Goal: Task Accomplishment & Management: Manage account settings

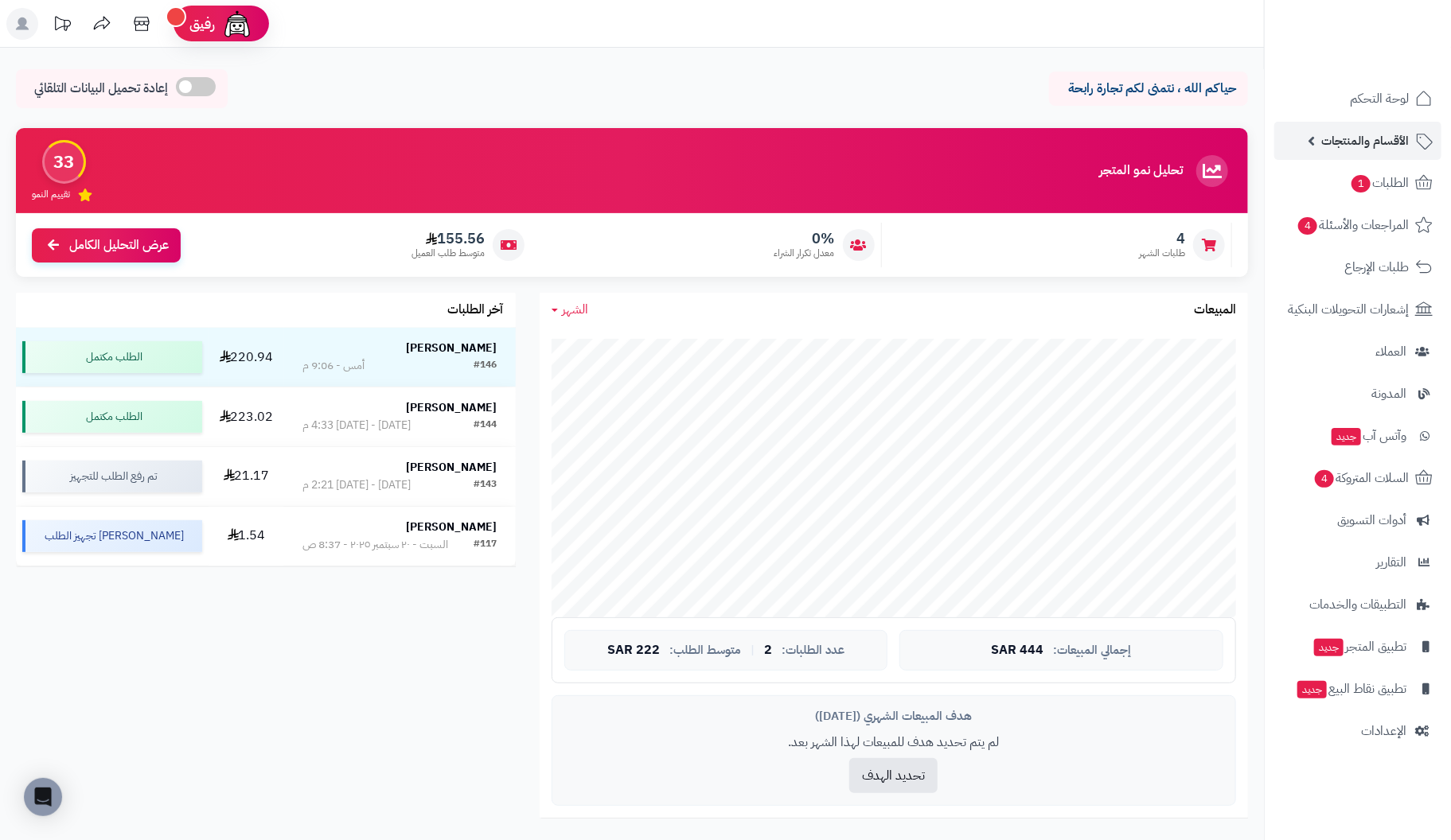
click at [1378, 134] on span "الأقسام والمنتجات" at bounding box center [1365, 141] width 88 height 22
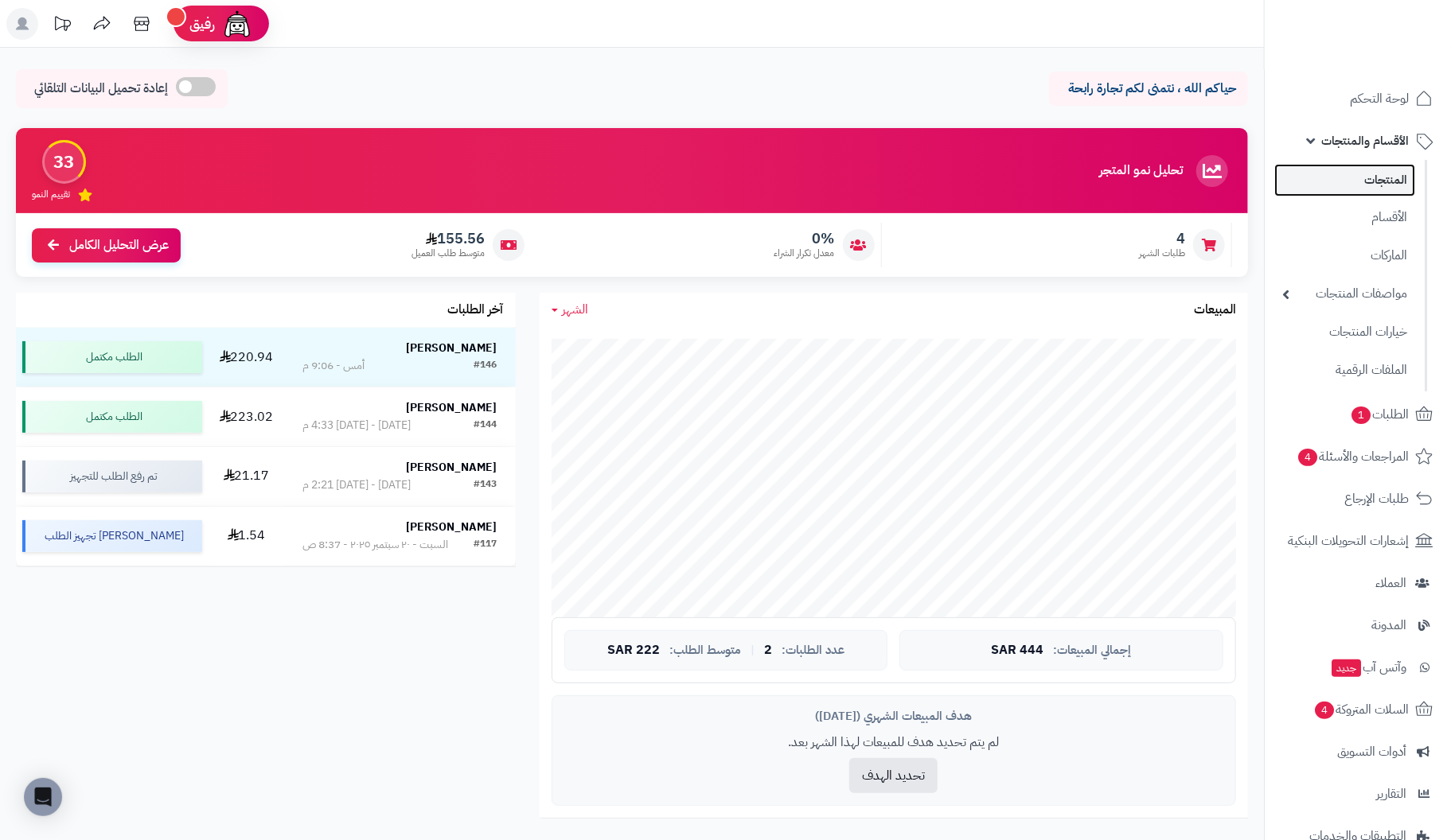
click at [1395, 184] on link "المنتجات" at bounding box center [1344, 180] width 141 height 33
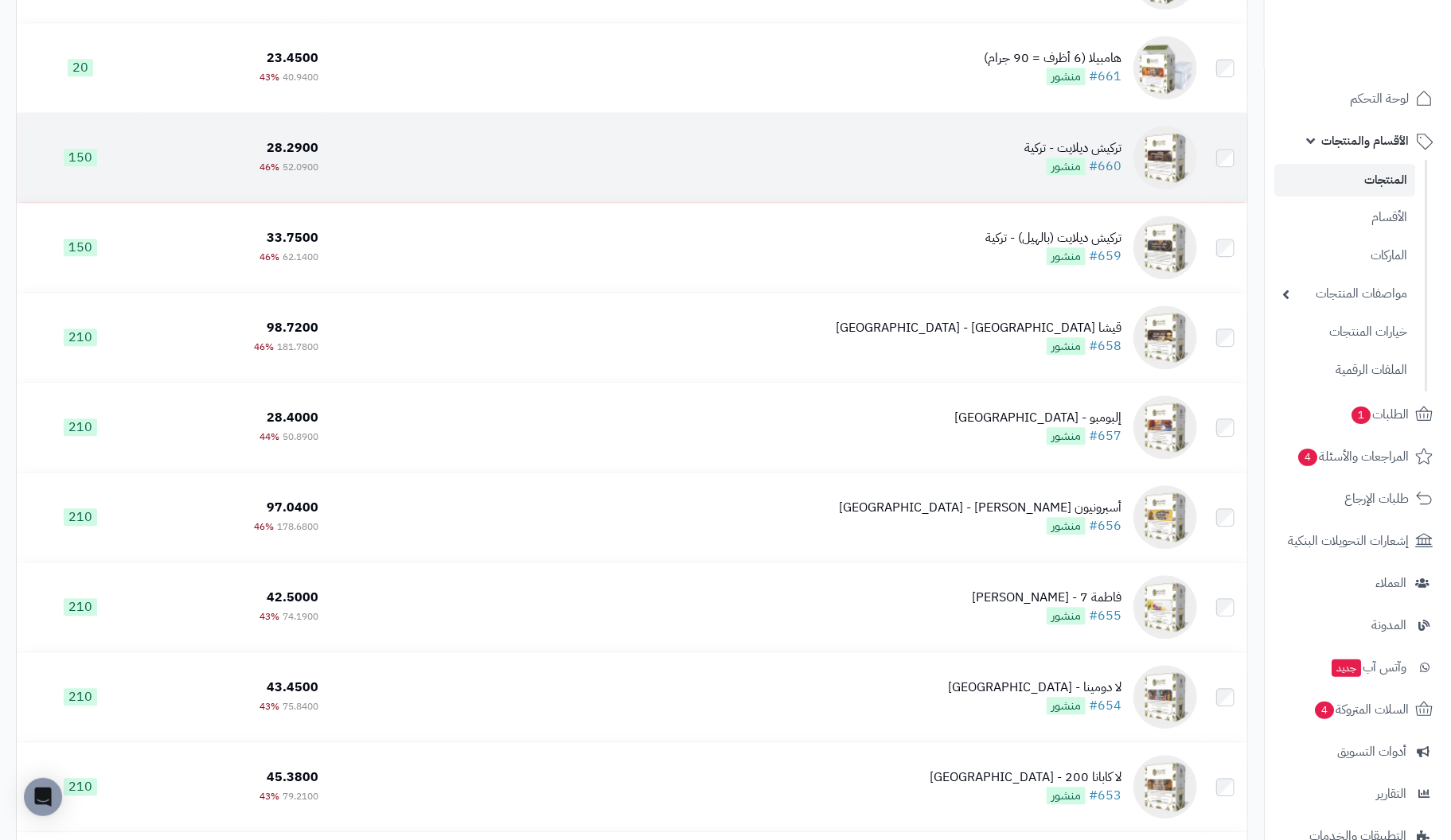
scroll to position [5809, 0]
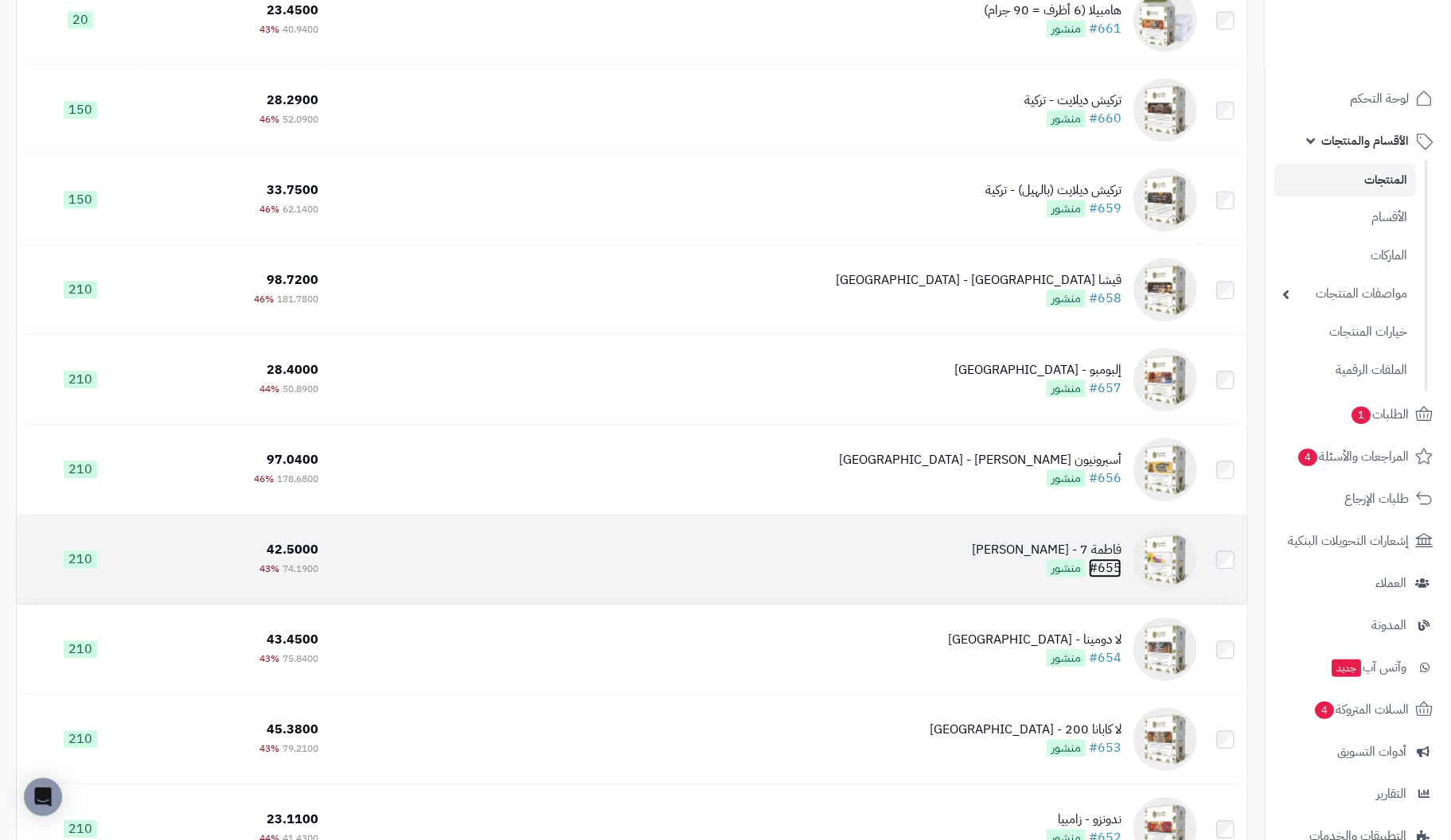
click at [1101, 573] on link "#655" at bounding box center [1105, 568] width 33 height 19
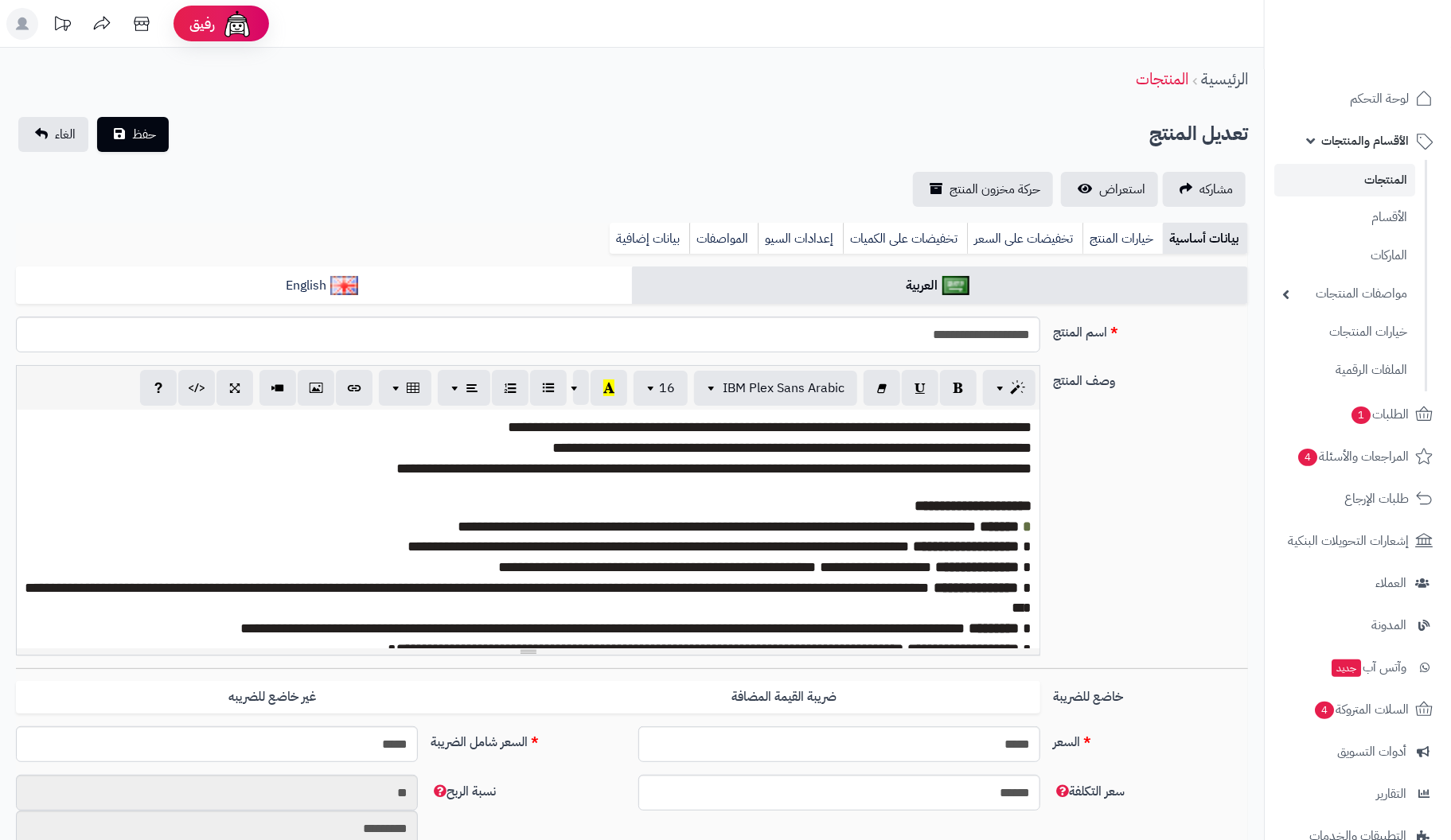
scroll to position [245, 0]
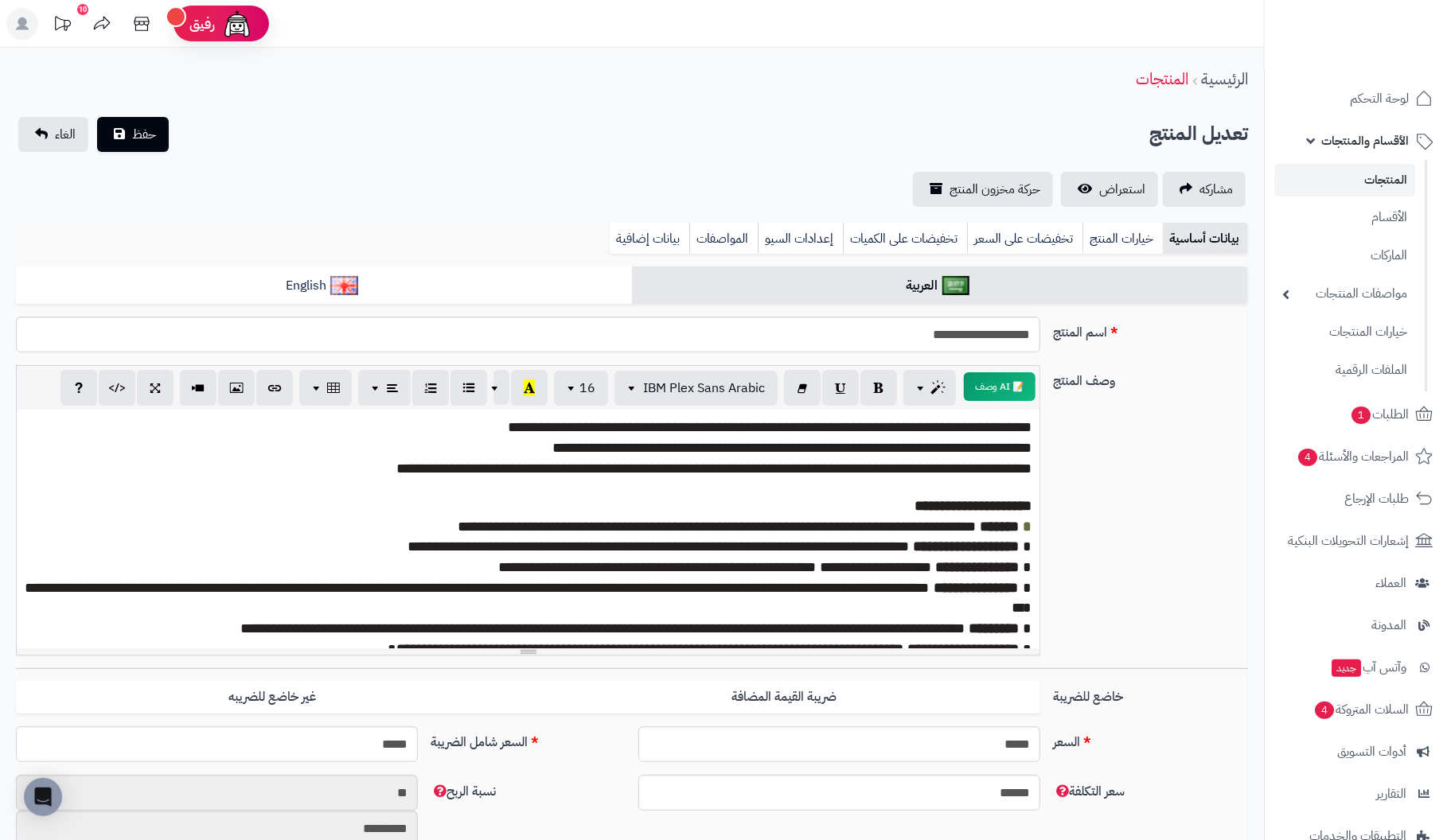
click at [1035, 430] on div "**********" at bounding box center [528, 529] width 1023 height 239
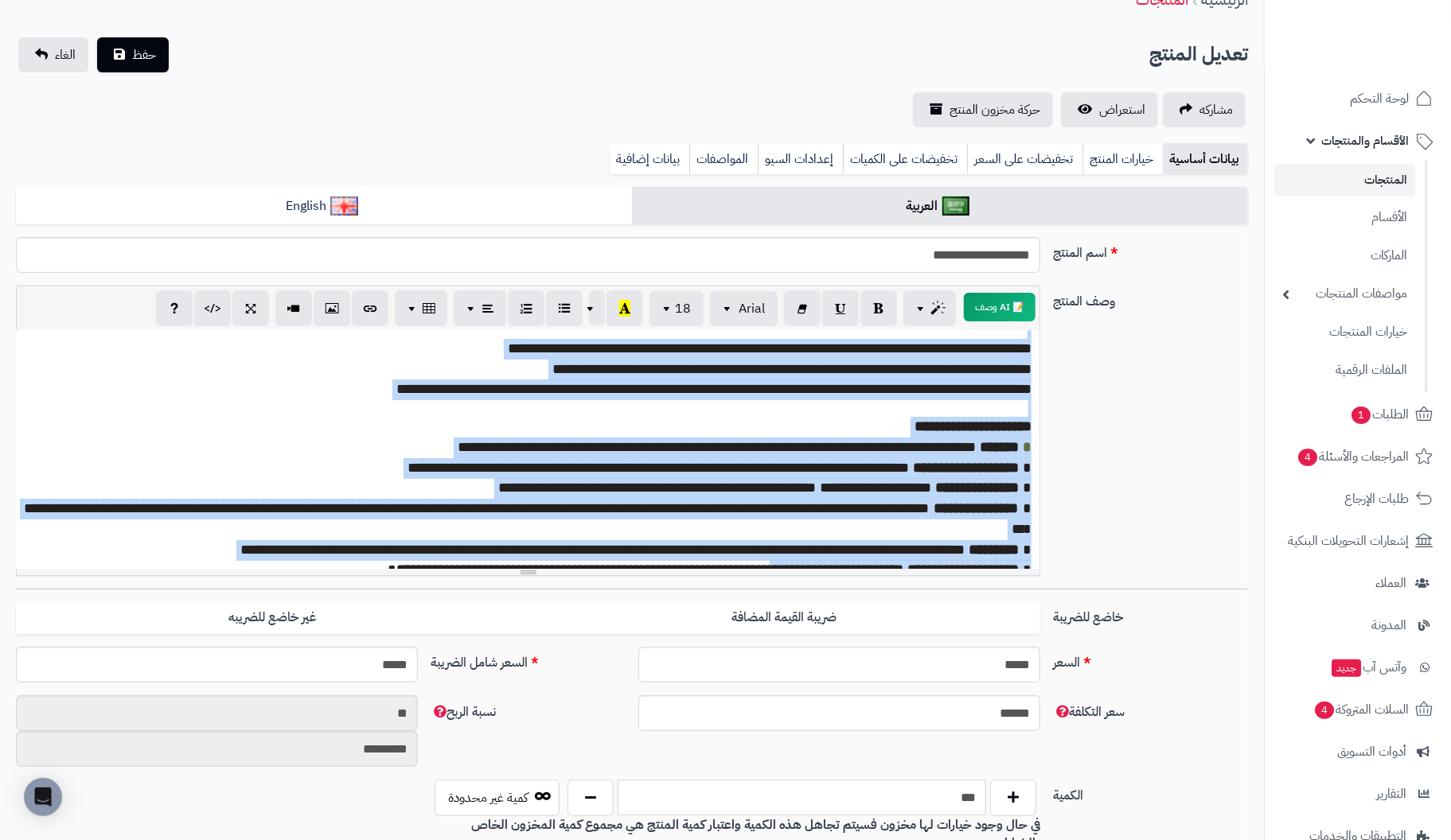
scroll to position [142, 0]
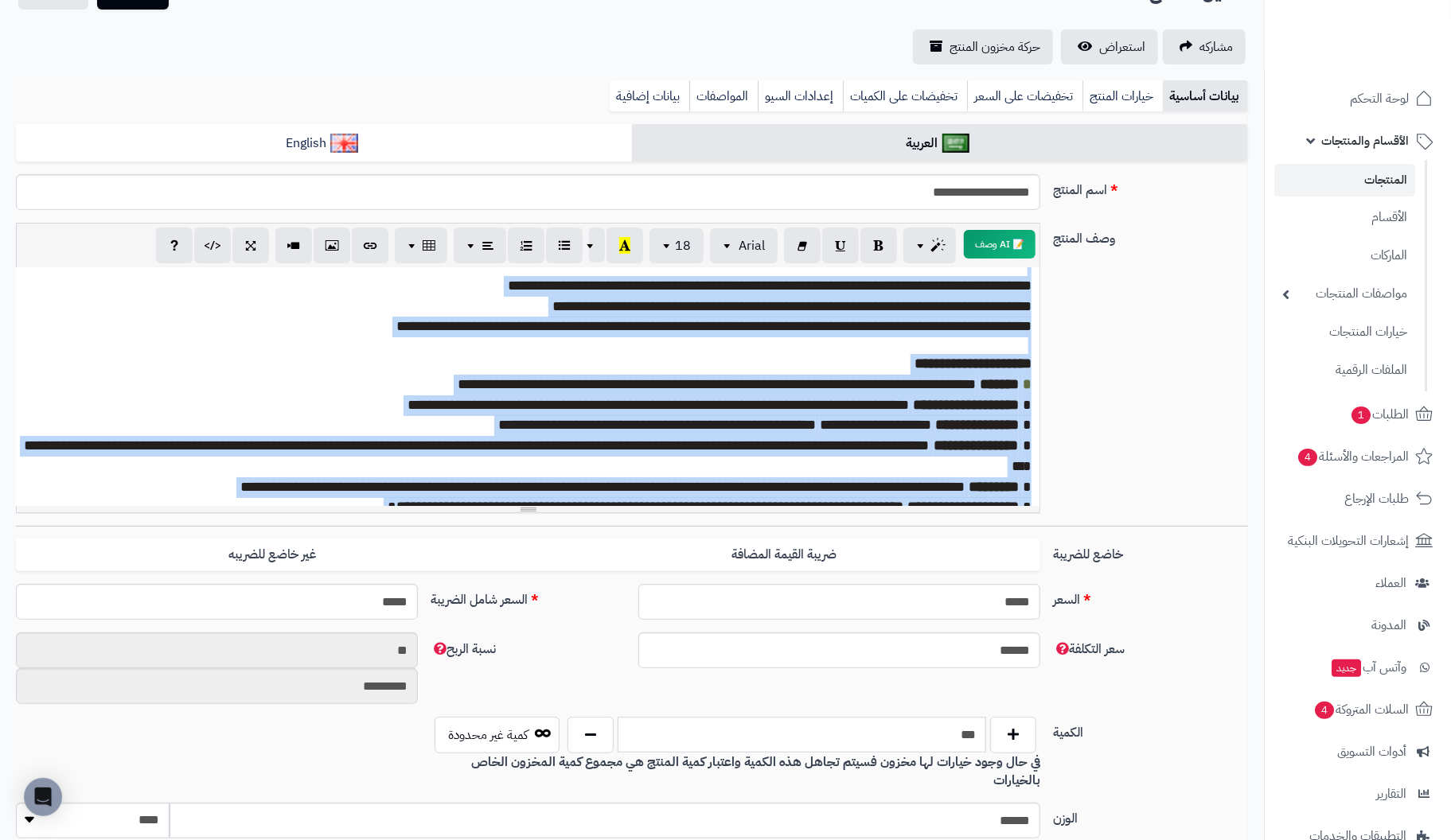
drag, startPoint x: 1037, startPoint y: 423, endPoint x: 237, endPoint y: 722, distance: 853.9
copy div "**********"
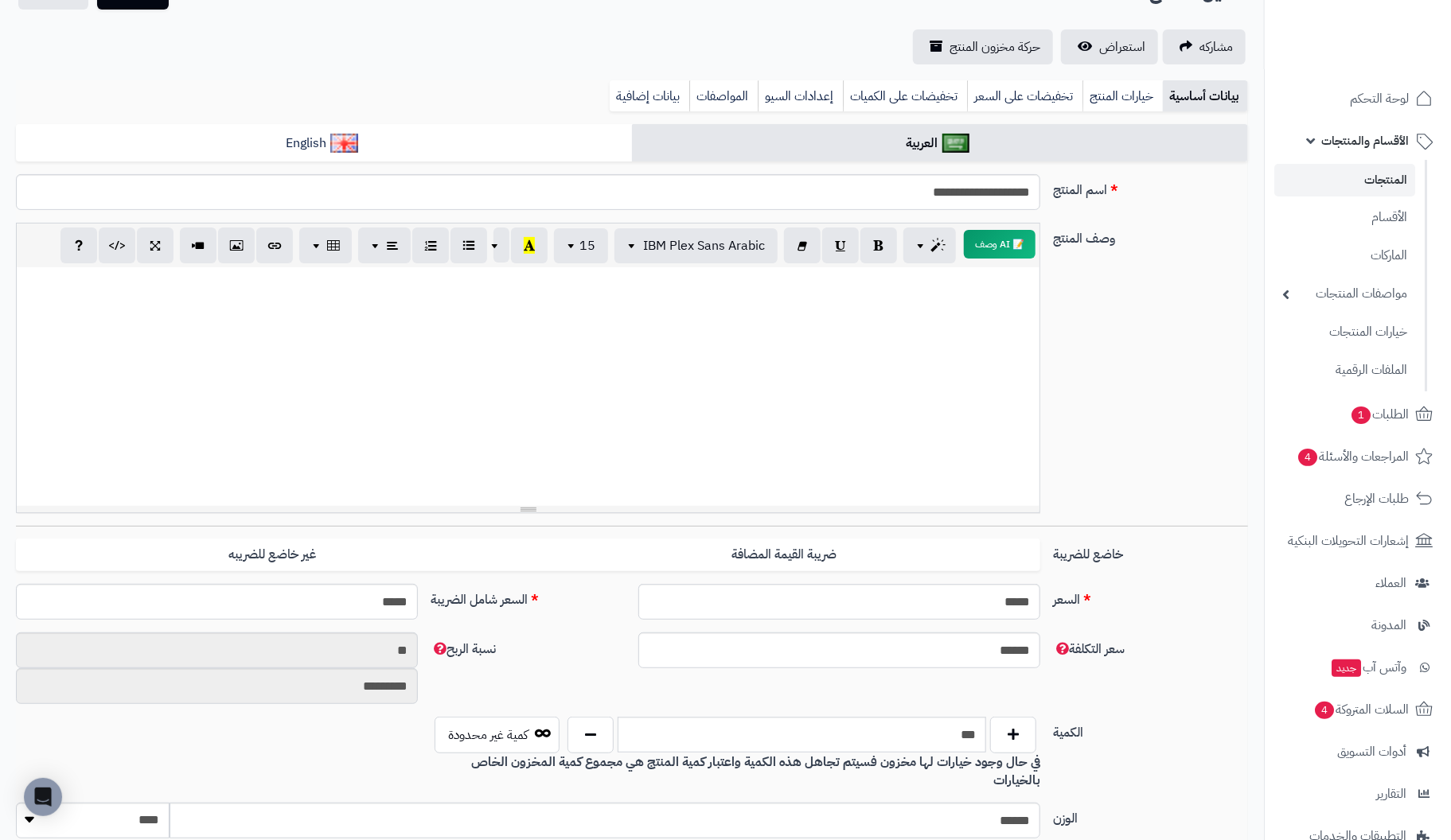
scroll to position [0, 0]
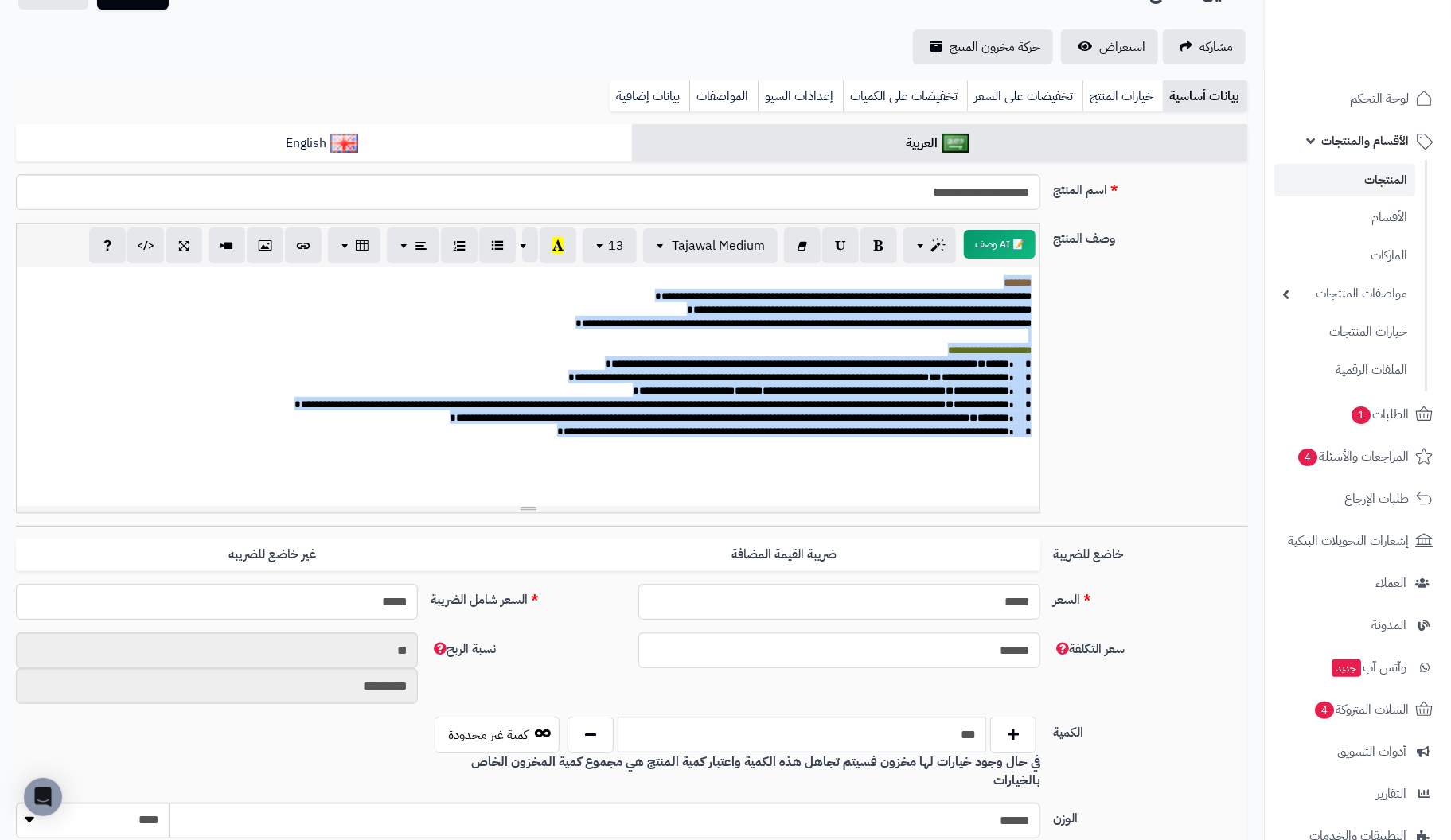
drag, startPoint x: 493, startPoint y: 489, endPoint x: 1079, endPoint y: 247, distance: 634.1
click at [1079, 247] on div "**********" at bounding box center [632, 374] width 1245 height 303
click at [602, 249] on span "button" at bounding box center [601, 245] width 13 height 19
click at [606, 390] on link "14" at bounding box center [601, 382] width 72 height 21
click at [593, 245] on span "button" at bounding box center [592, 245] width 13 height 19
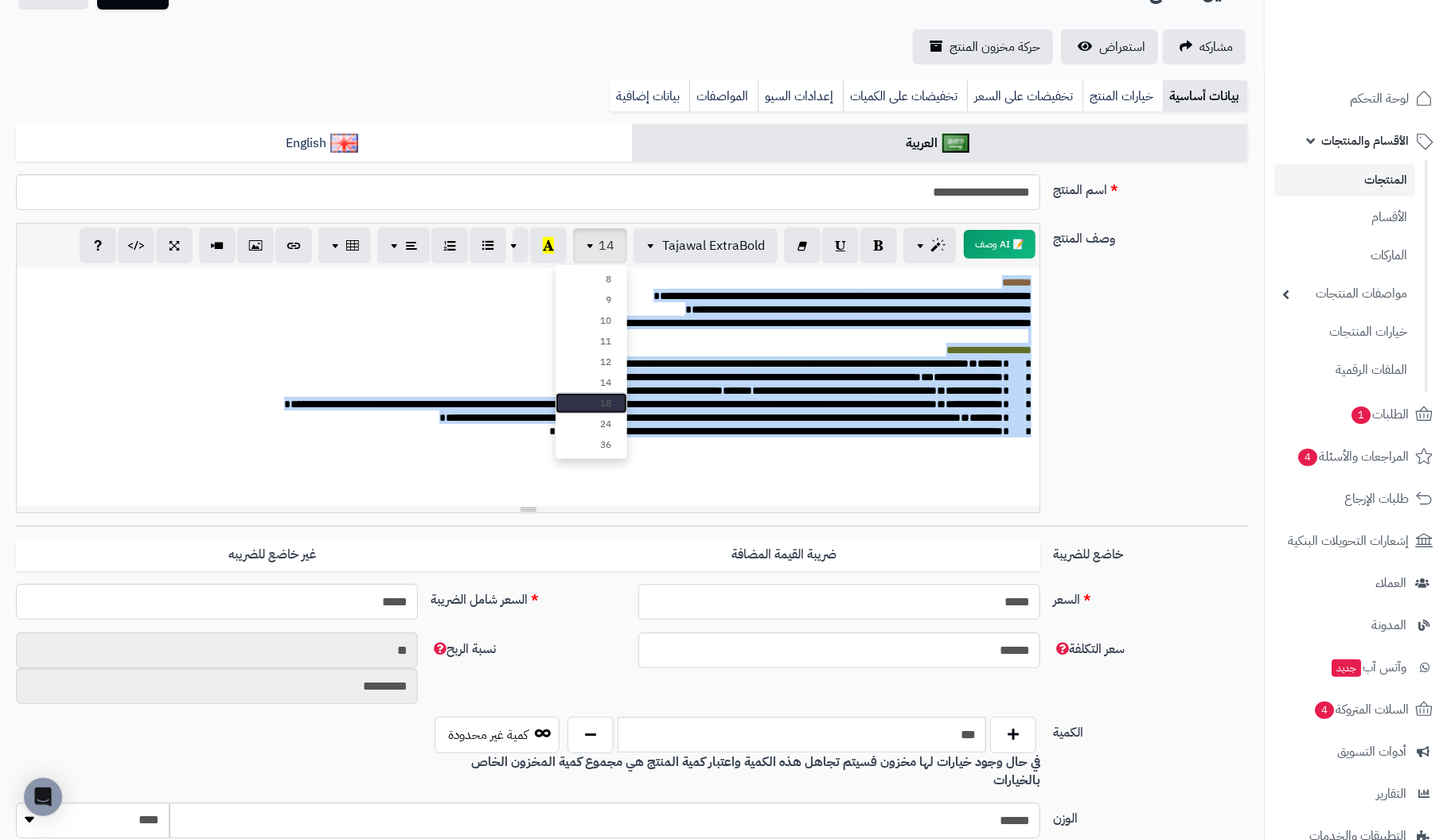
click at [583, 403] on link "18" at bounding box center [591, 403] width 72 height 21
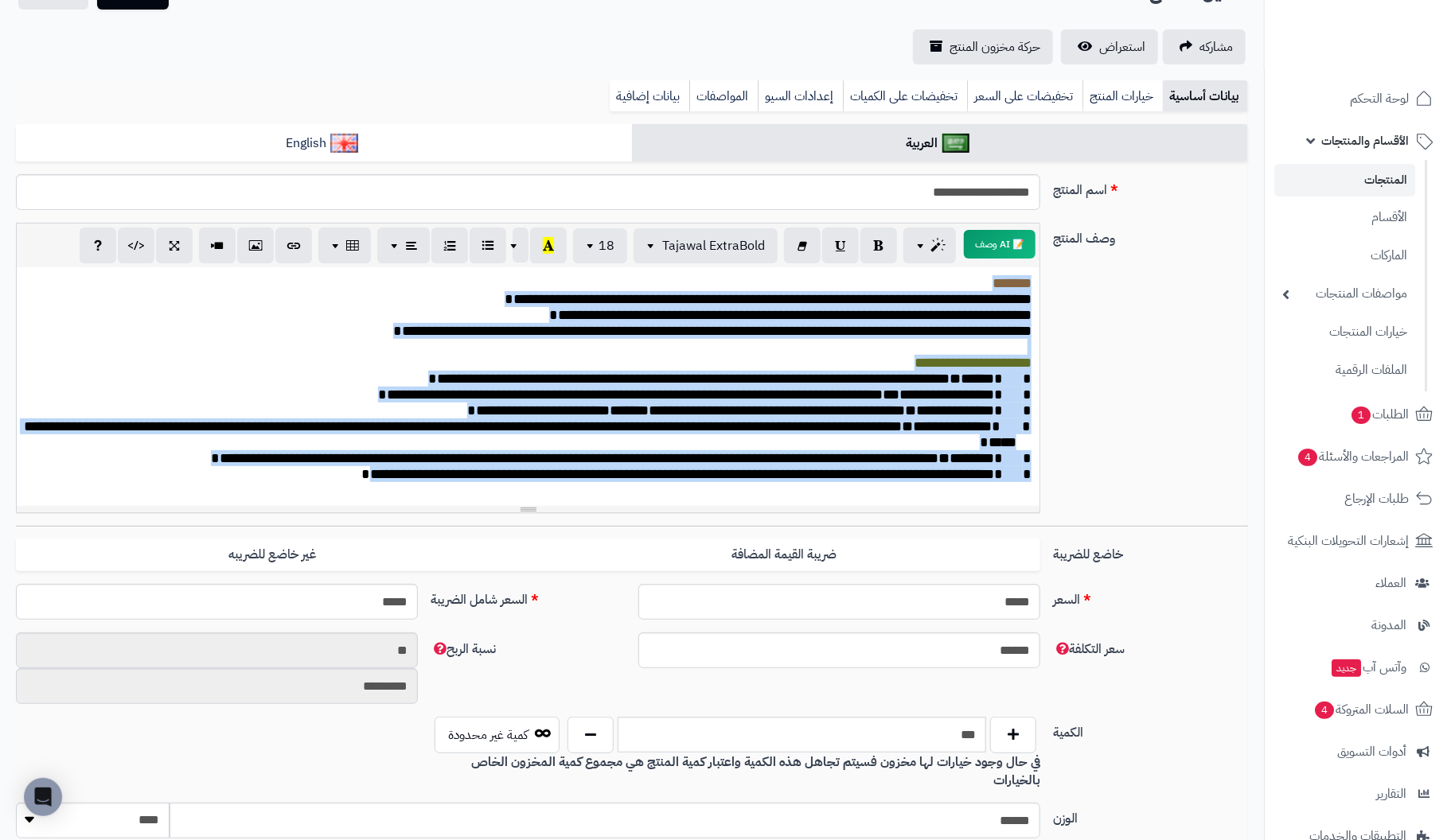
click at [766, 386] on span "**********" at bounding box center [693, 379] width 512 height 14
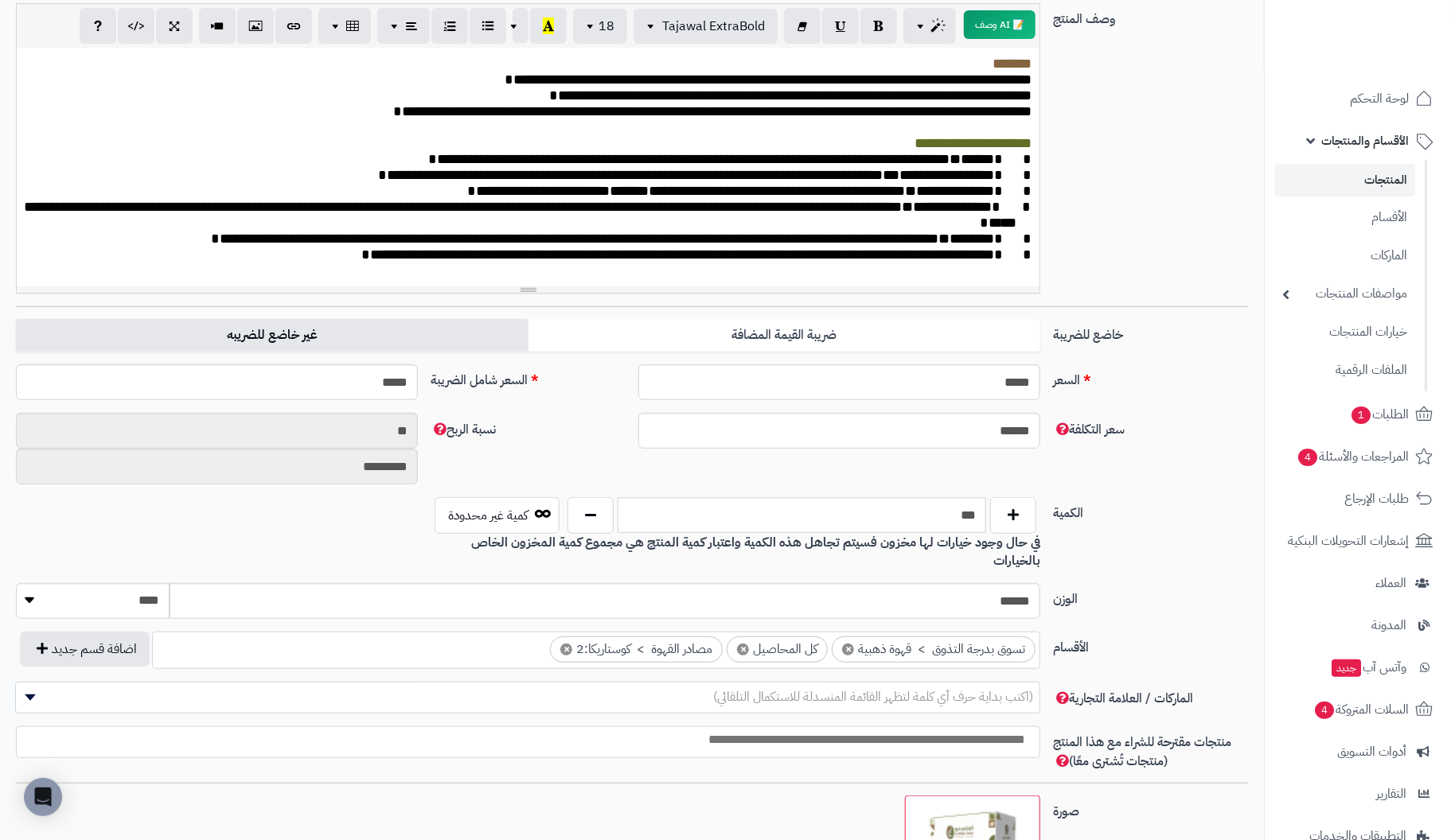
scroll to position [381, 0]
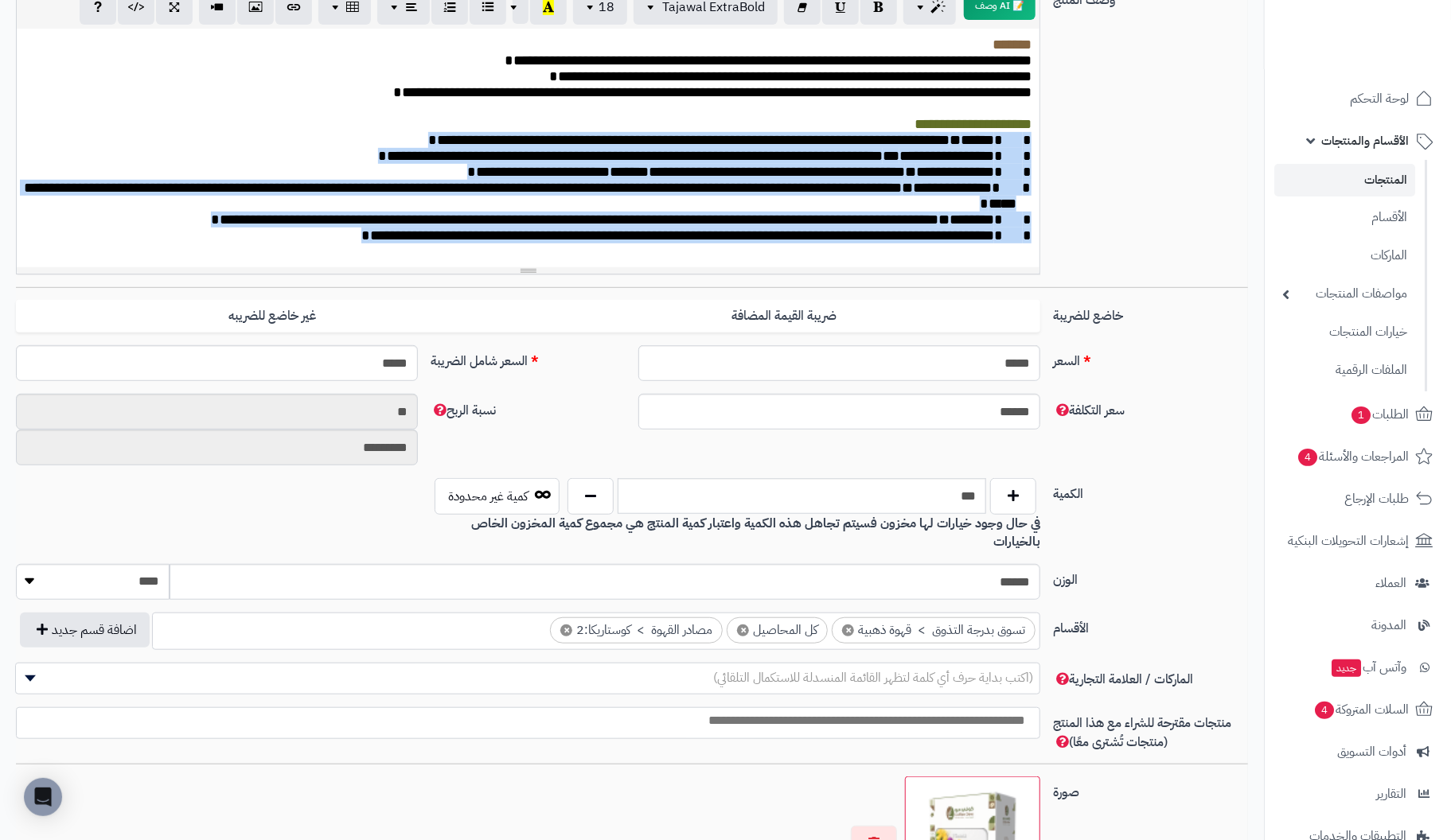
drag, startPoint x: 298, startPoint y: 251, endPoint x: 1034, endPoint y: 121, distance: 746.8
click at [1034, 121] on div "**********" at bounding box center [528, 148] width 1024 height 239
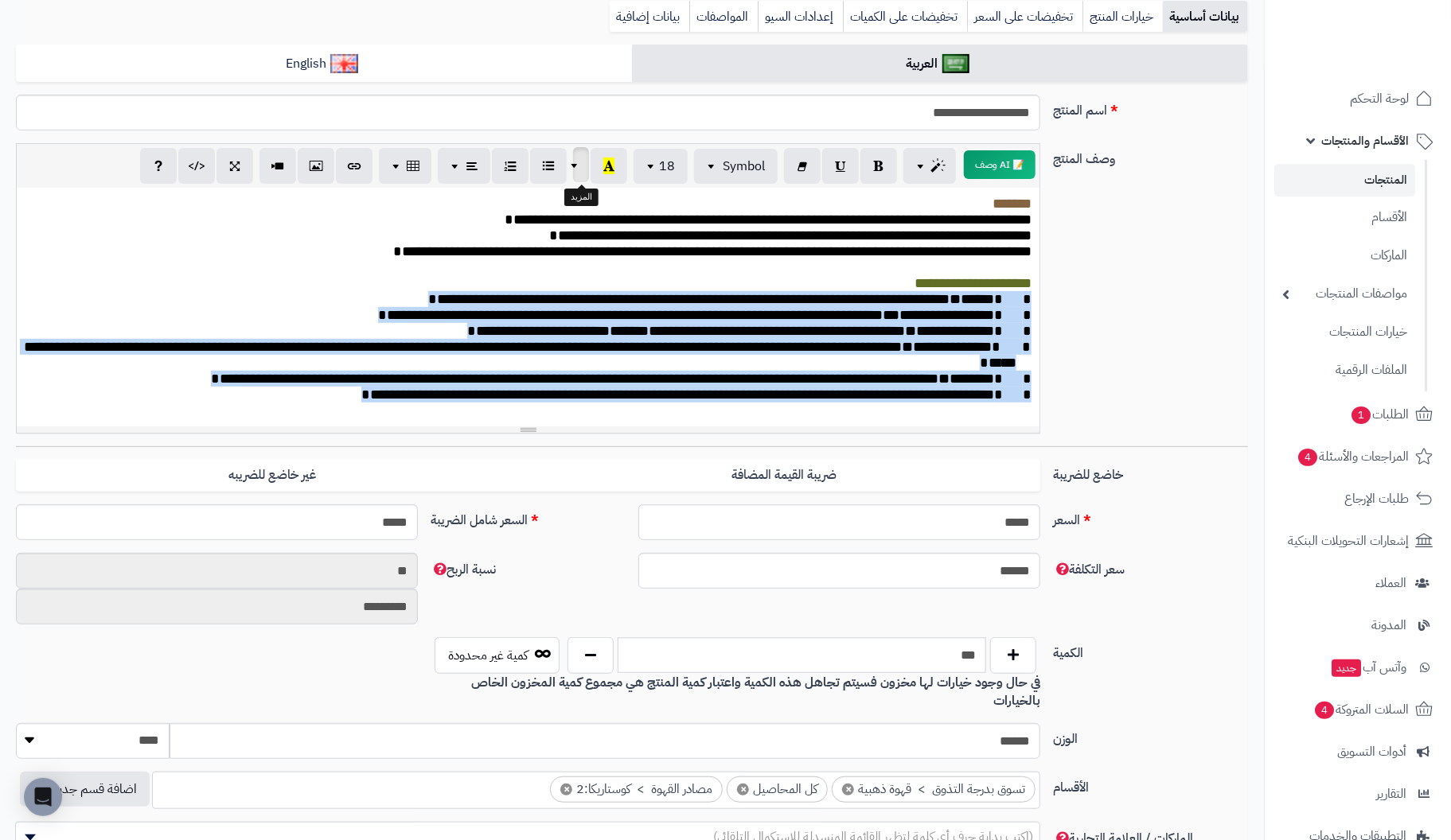
click at [575, 167] on span "button" at bounding box center [576, 164] width 13 height 19
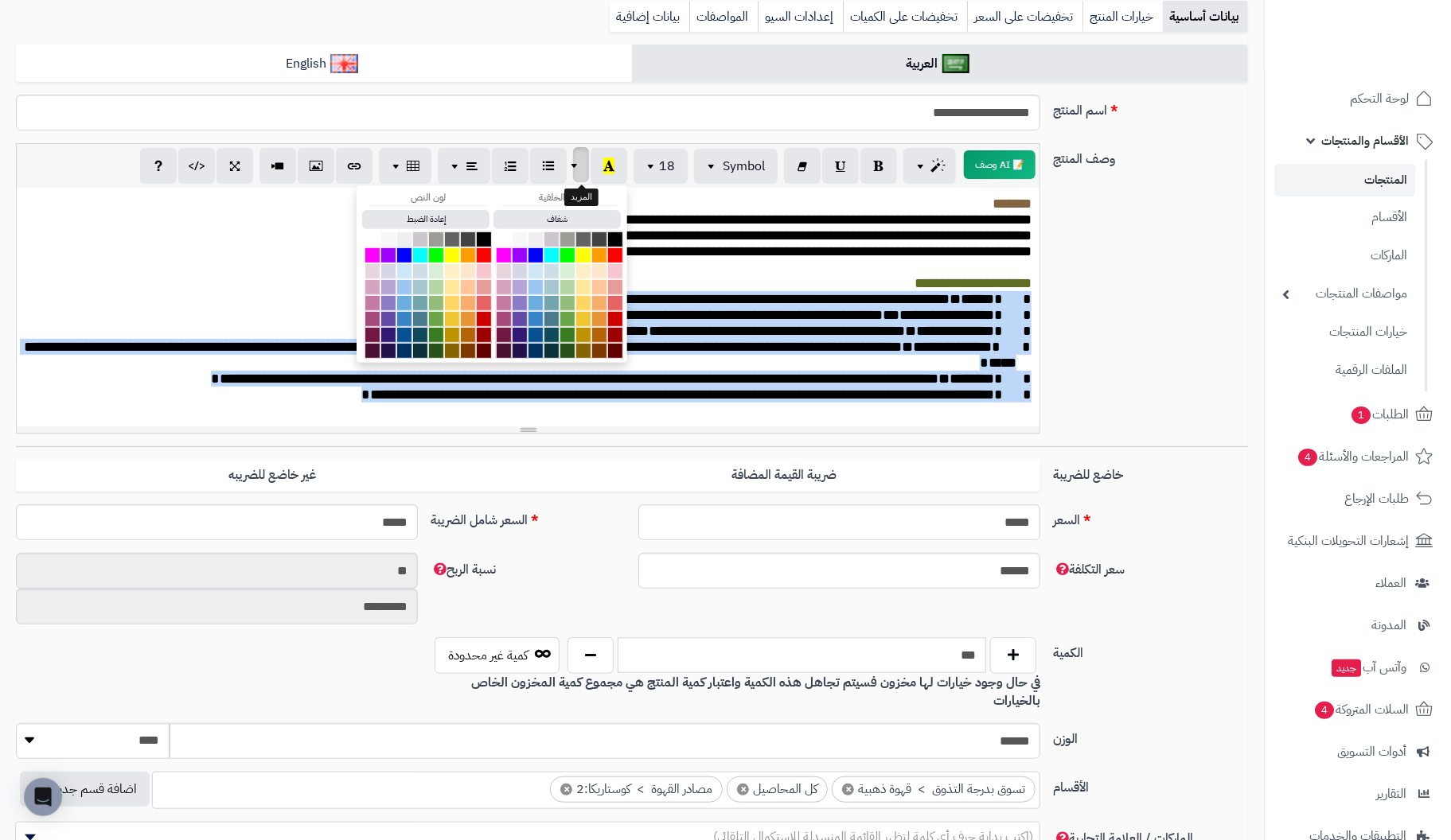
click at [575, 167] on span "button" at bounding box center [576, 164] width 13 height 19
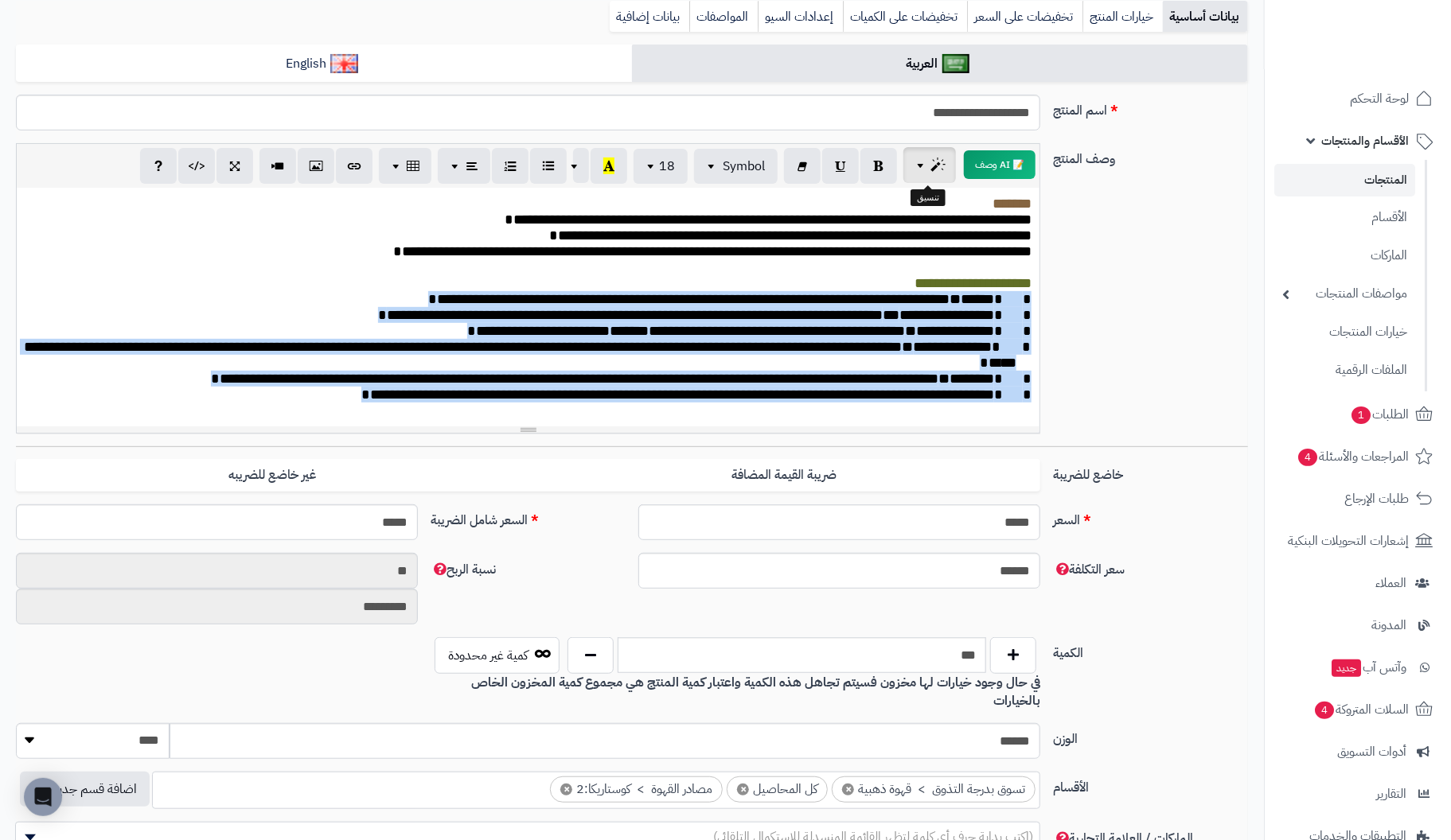
click at [922, 168] on span "button" at bounding box center [922, 164] width 13 height 19
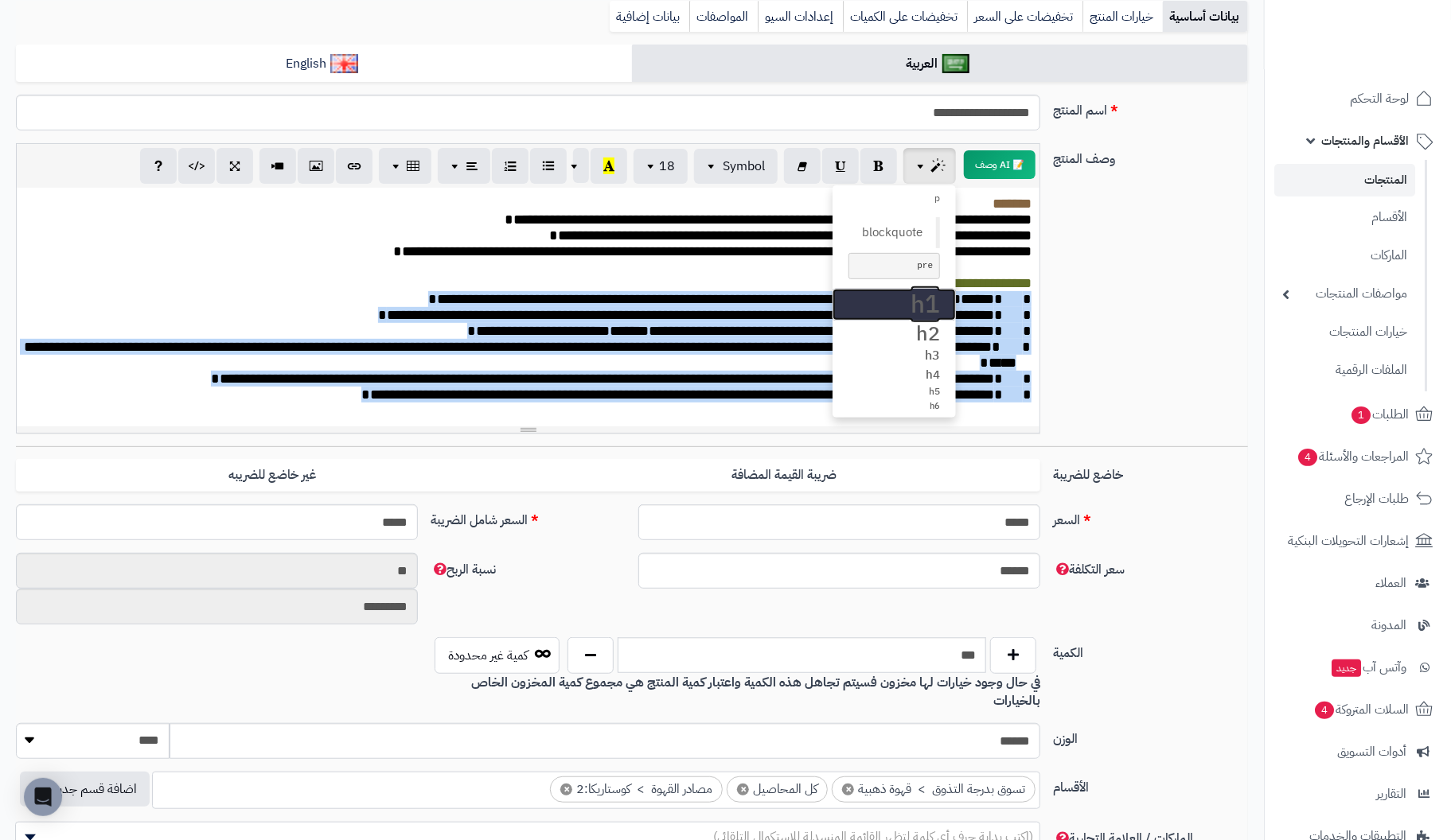
click at [910, 302] on h1 "h1" at bounding box center [894, 304] width 92 height 27
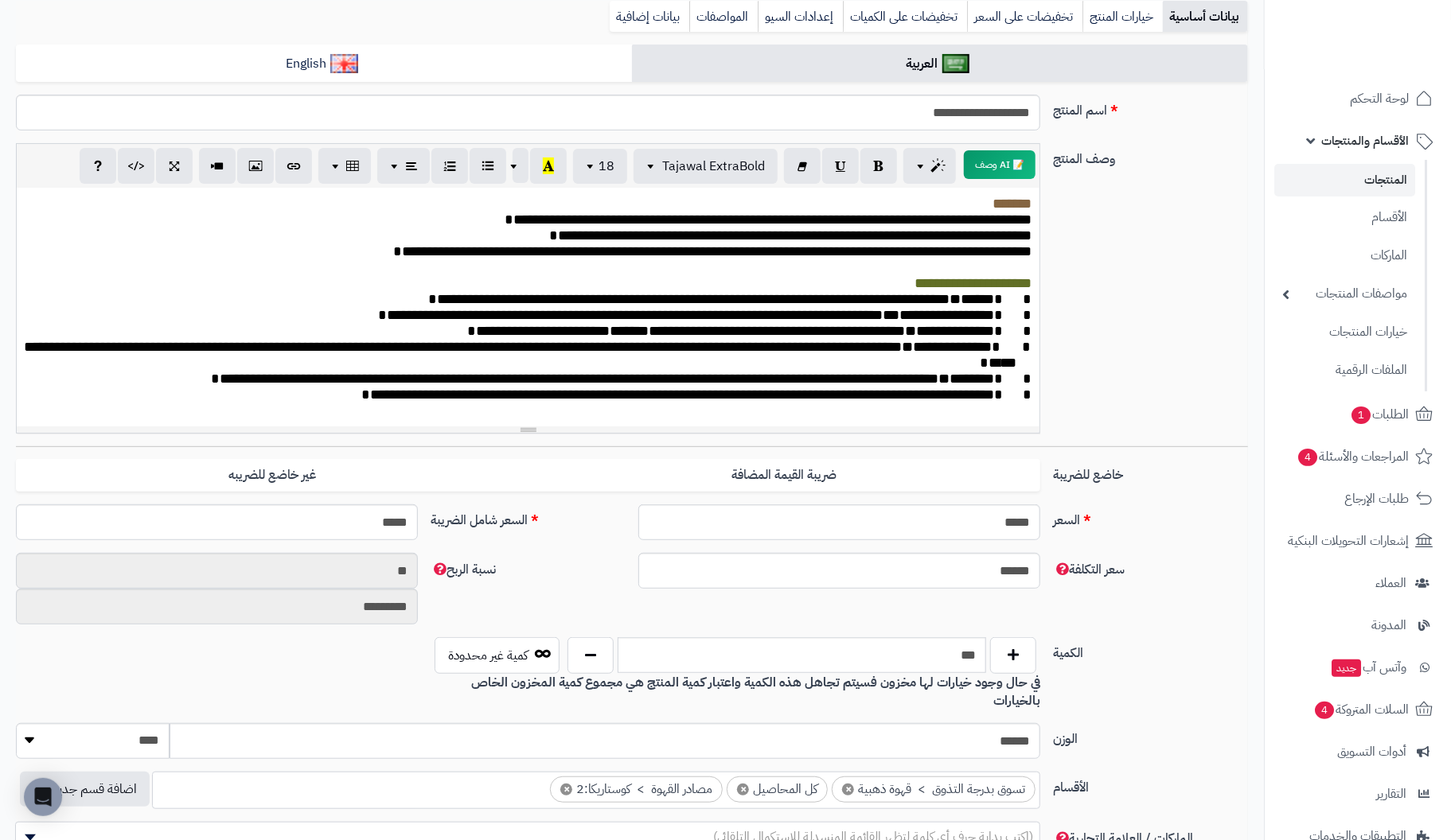
click at [1007, 306] on span at bounding box center [1008, 299] width 29 height 14
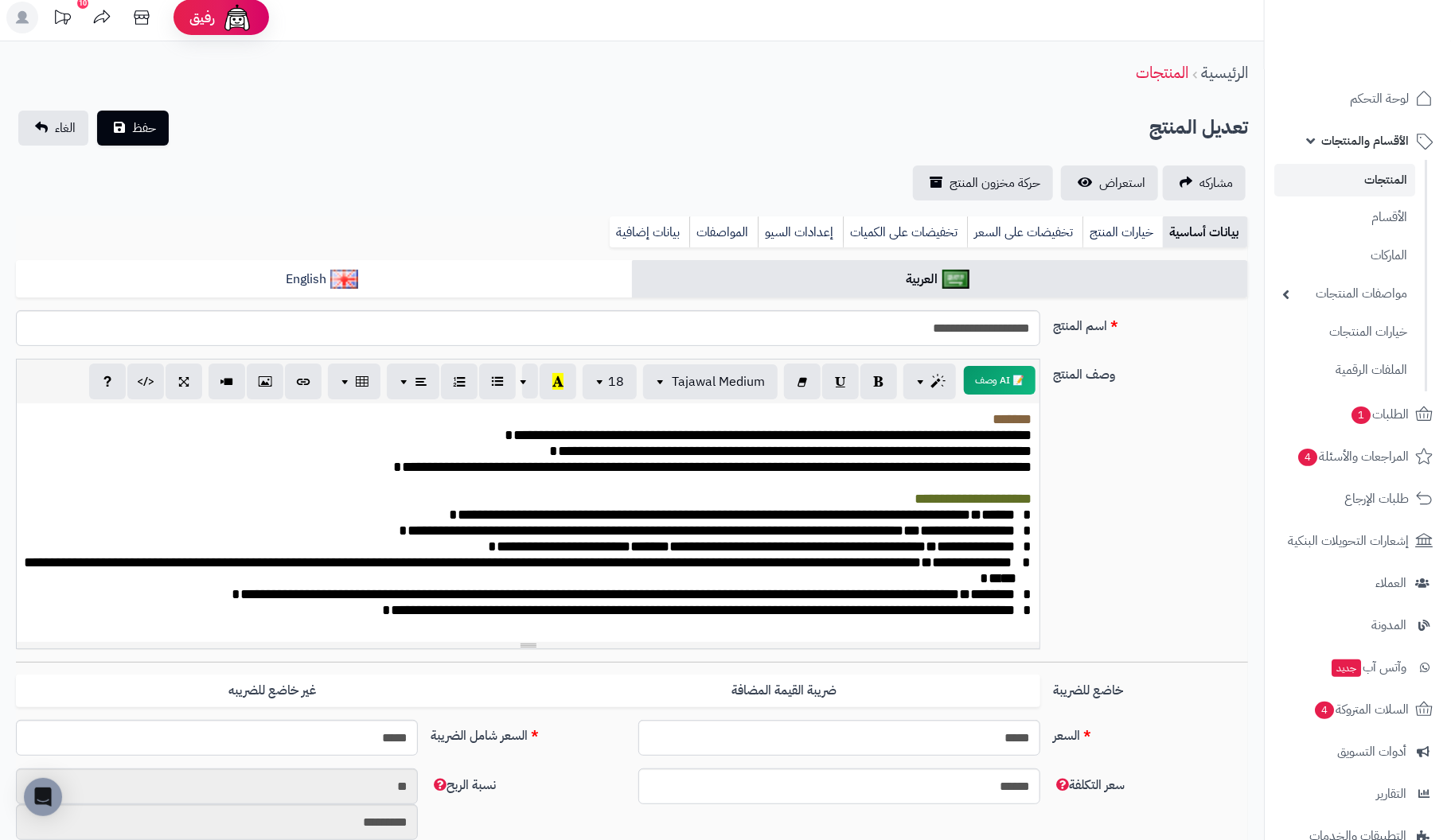
scroll to position [0, 0]
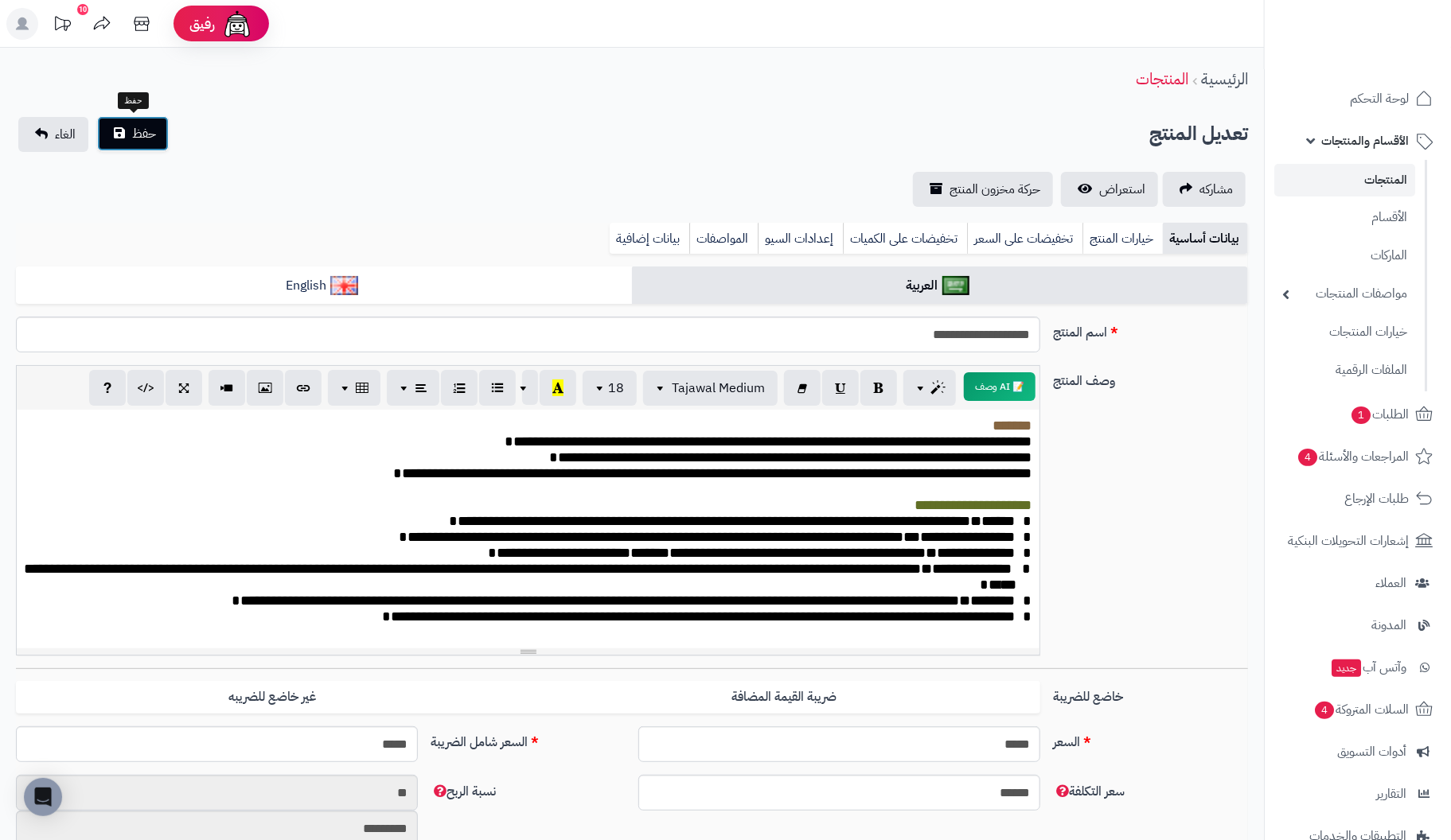
click at [146, 130] on span "حفظ" at bounding box center [144, 133] width 24 height 19
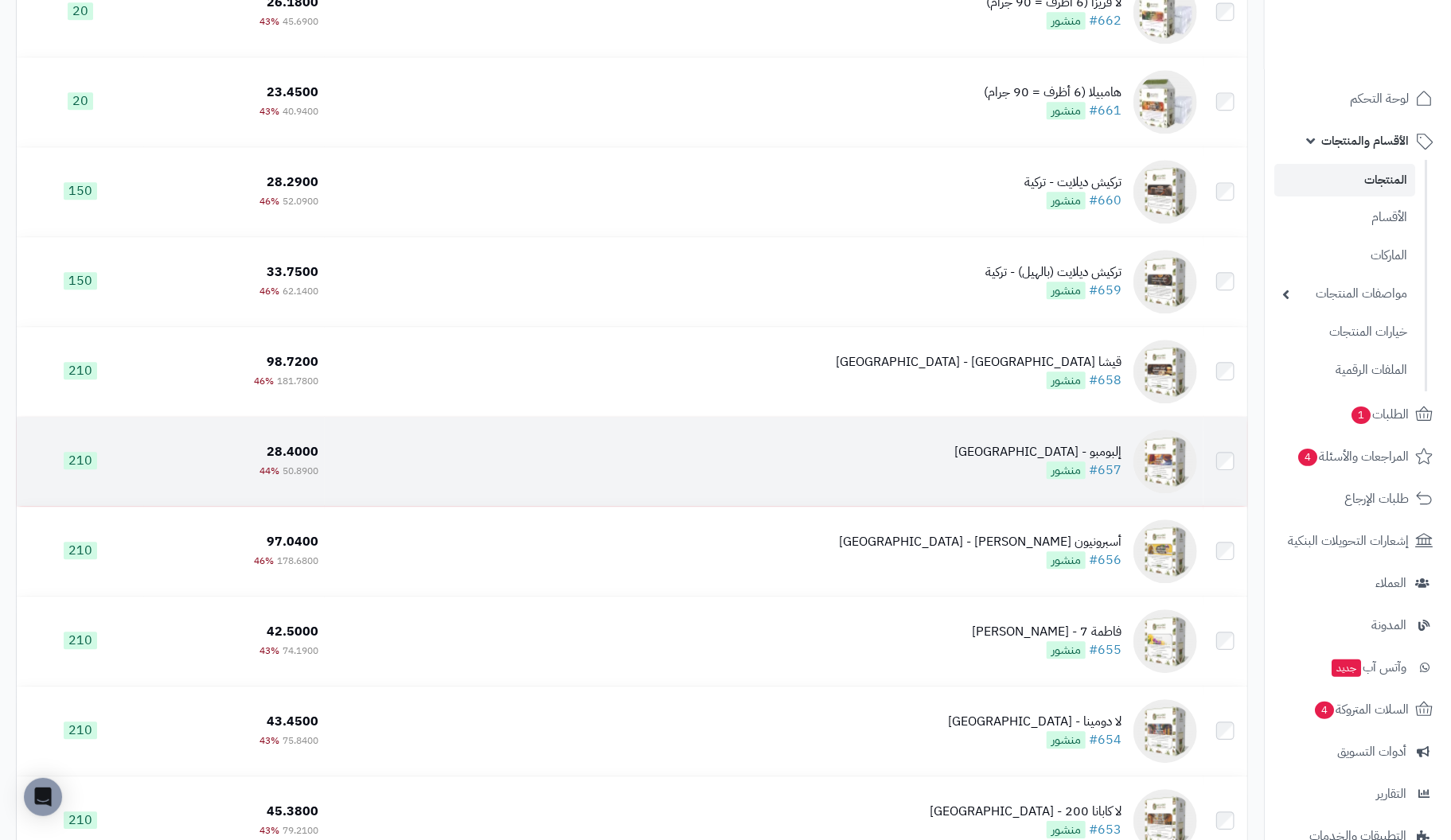
scroll to position [5889, 0]
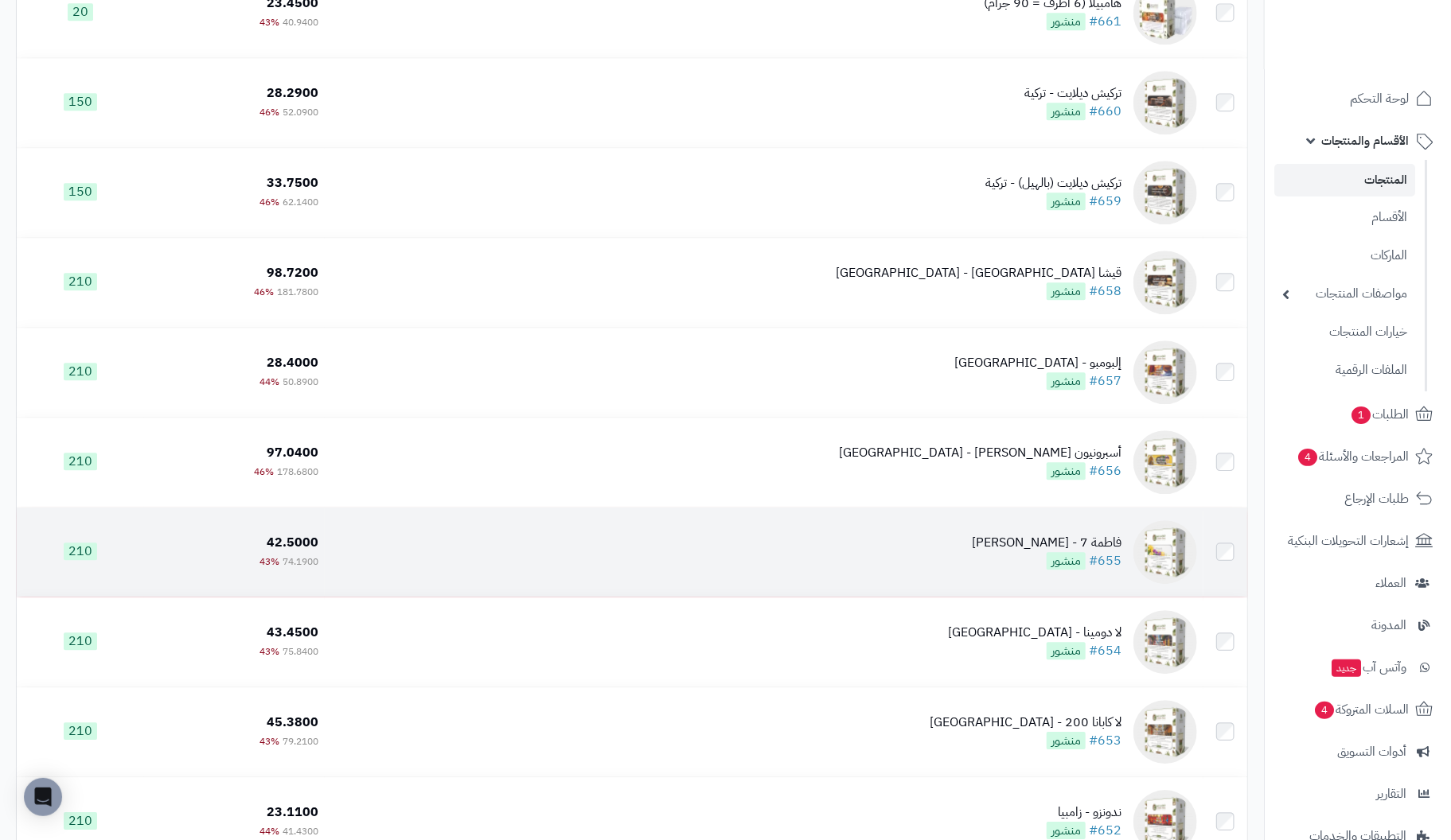
click at [1093, 547] on div "فاطمة 7 - [PERSON_NAME]" at bounding box center [1047, 543] width 150 height 18
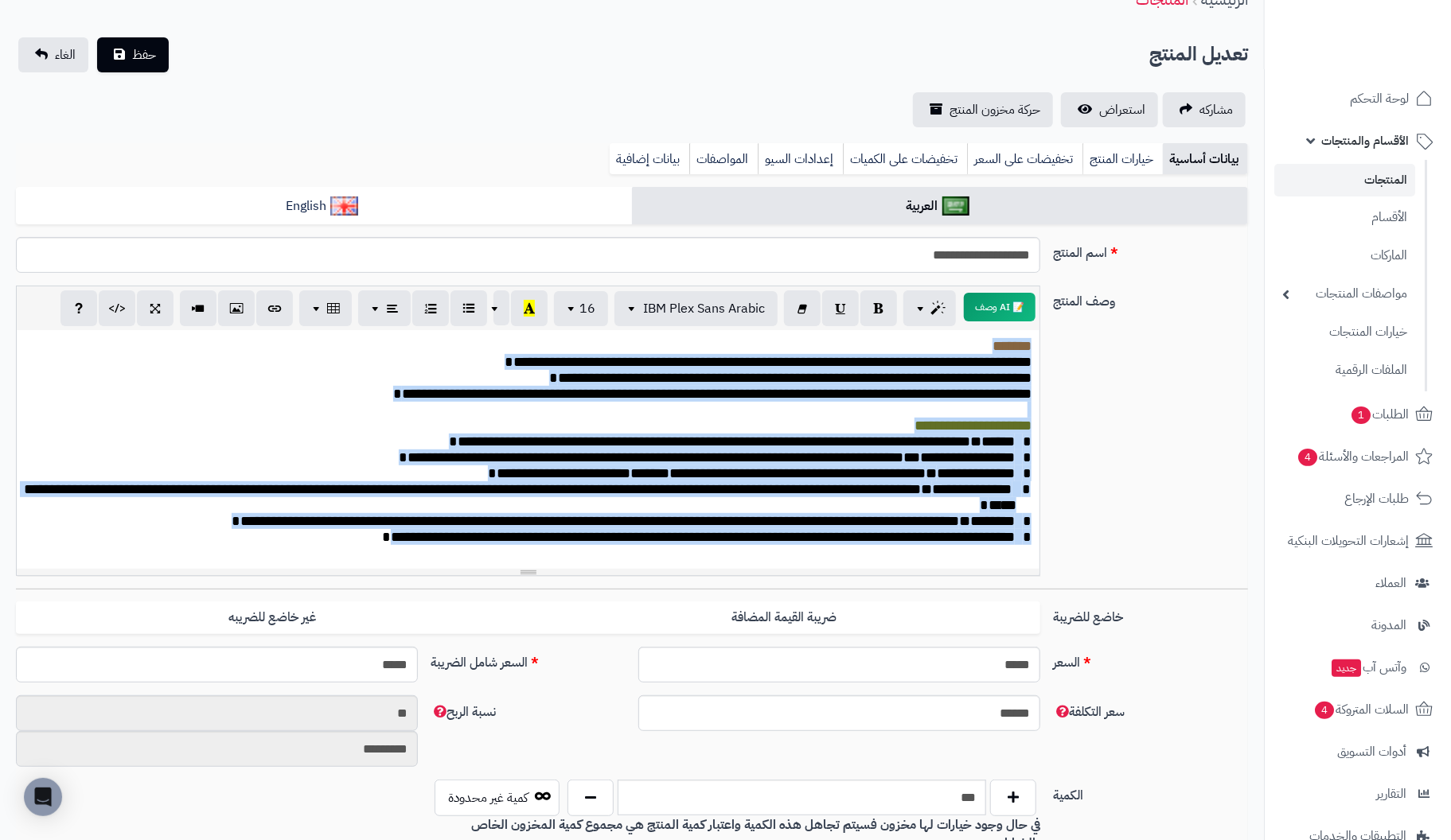
drag, startPoint x: 340, startPoint y: 557, endPoint x: 1173, endPoint y: 165, distance: 920.9
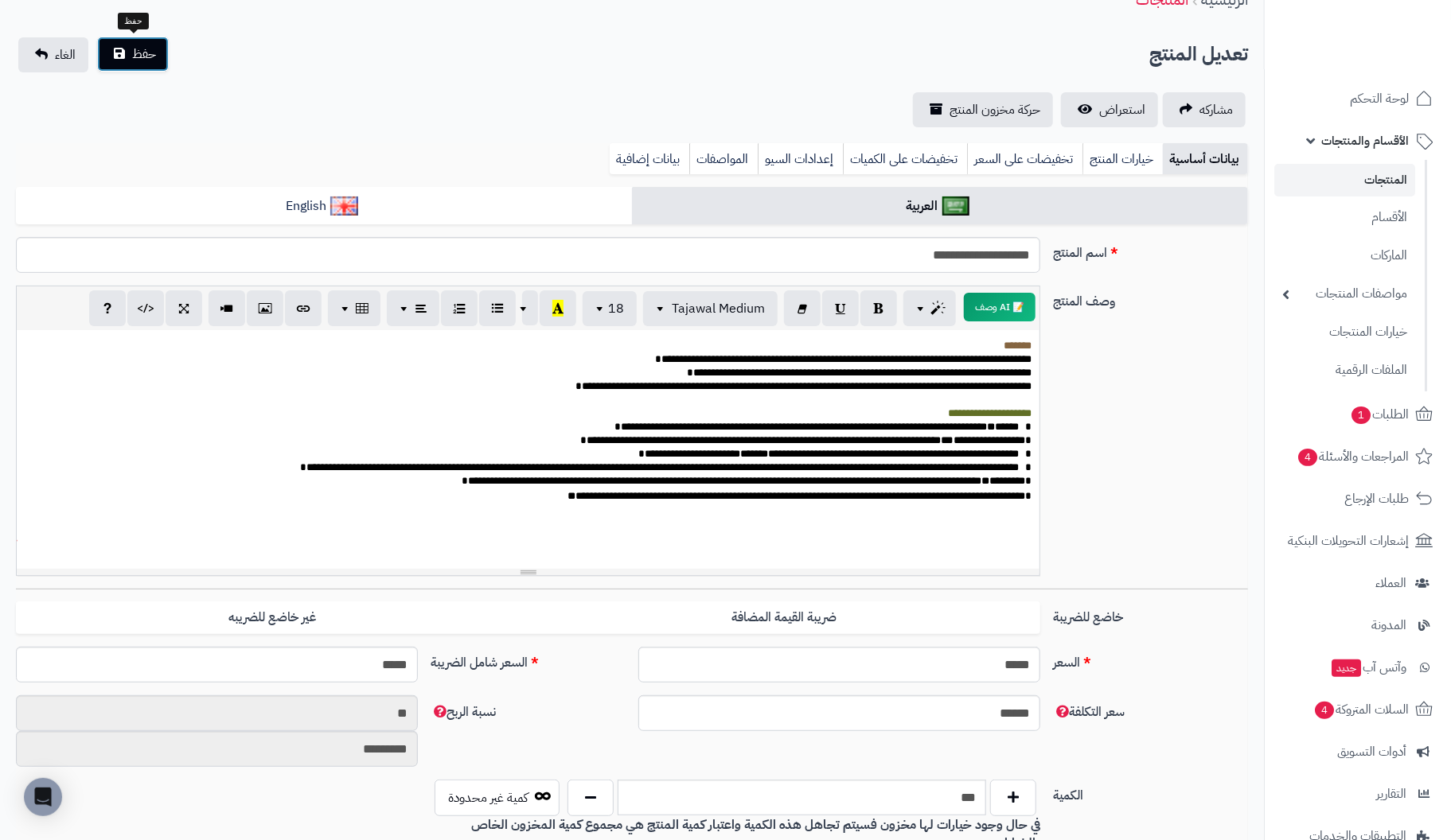
click at [151, 56] on span "حفظ" at bounding box center [144, 54] width 24 height 19
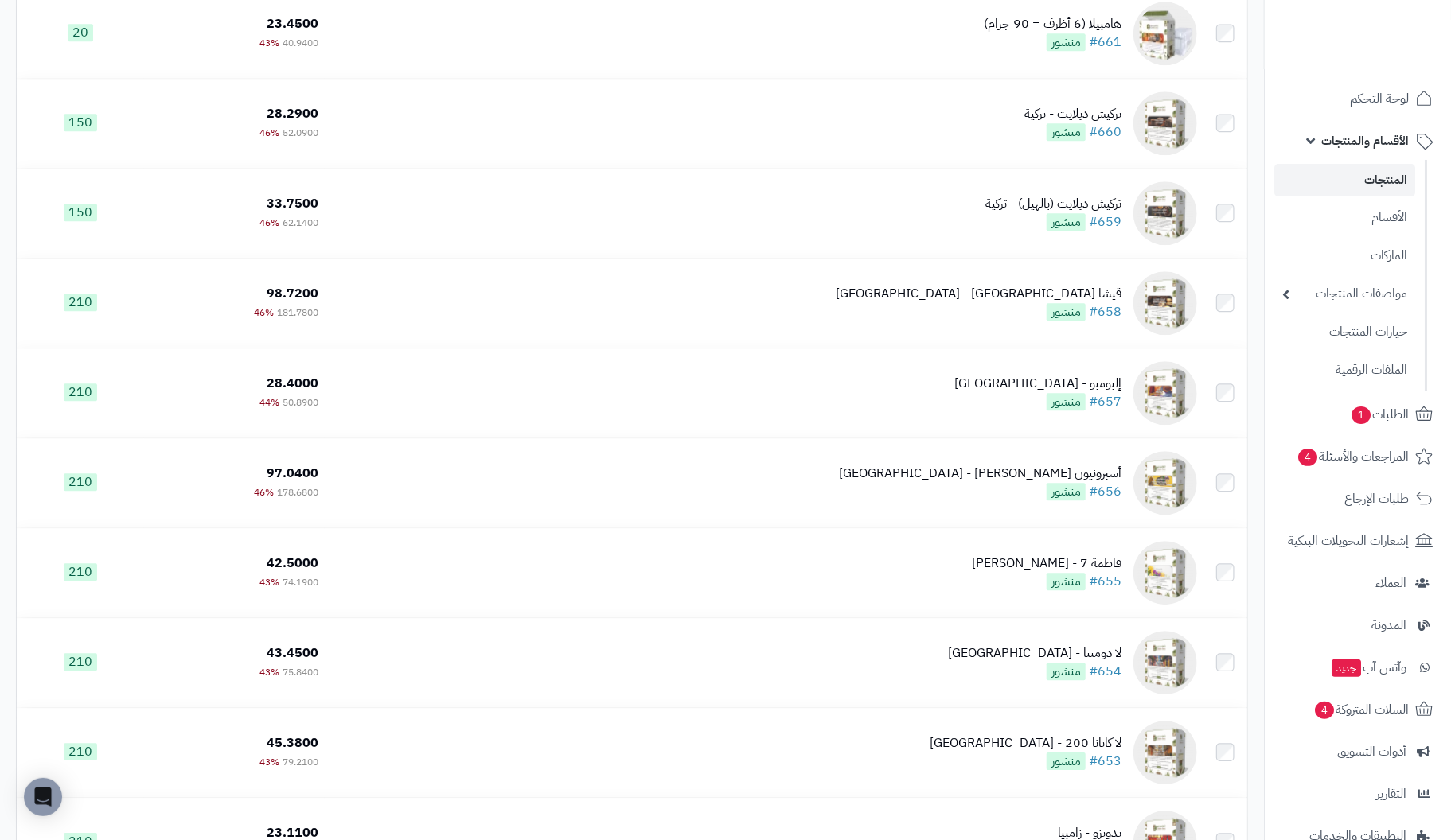
scroll to position [5889, 0]
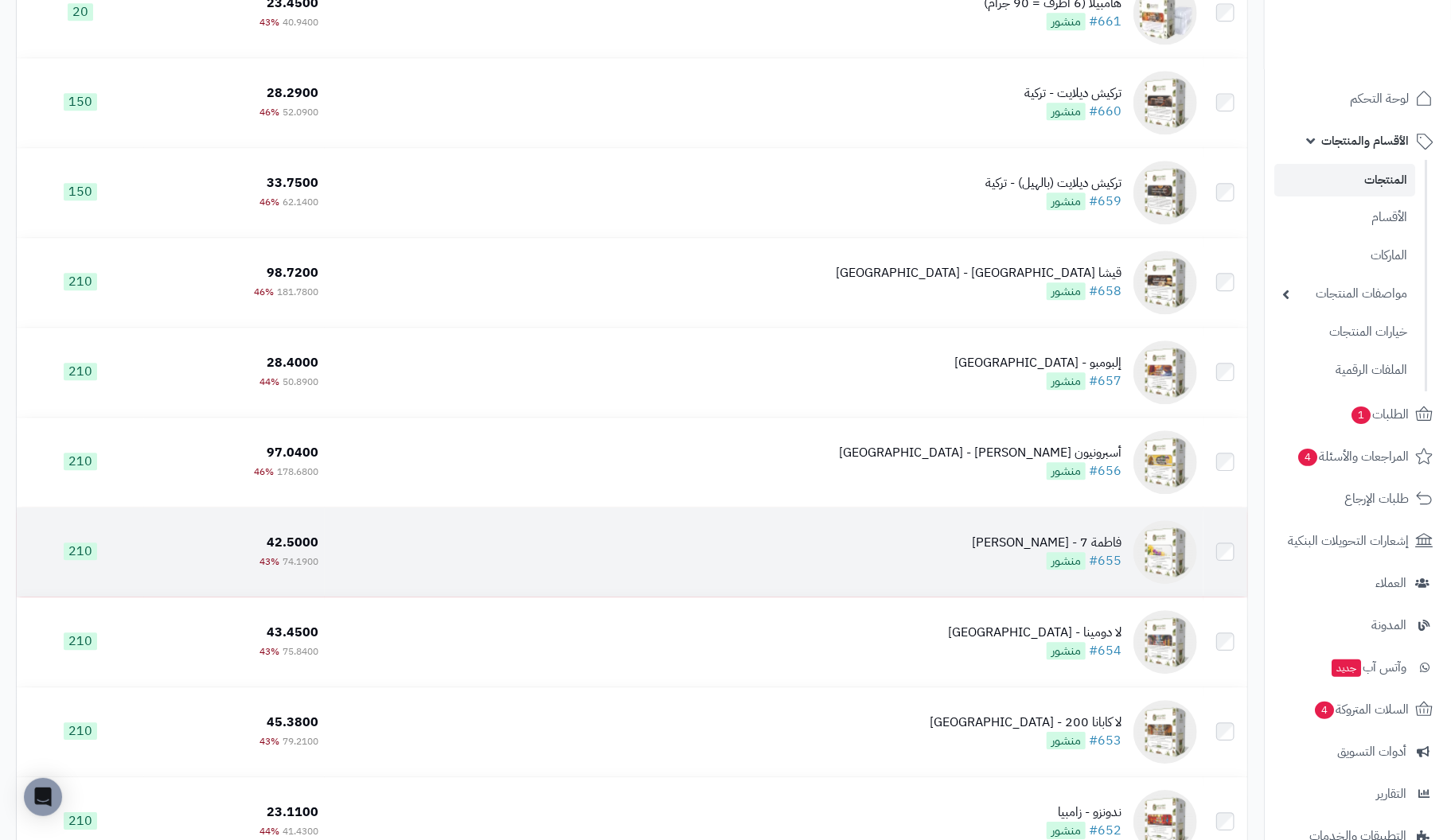
click at [1097, 552] on div "فاطمة 7 - [PERSON_NAME]" at bounding box center [1047, 543] width 150 height 18
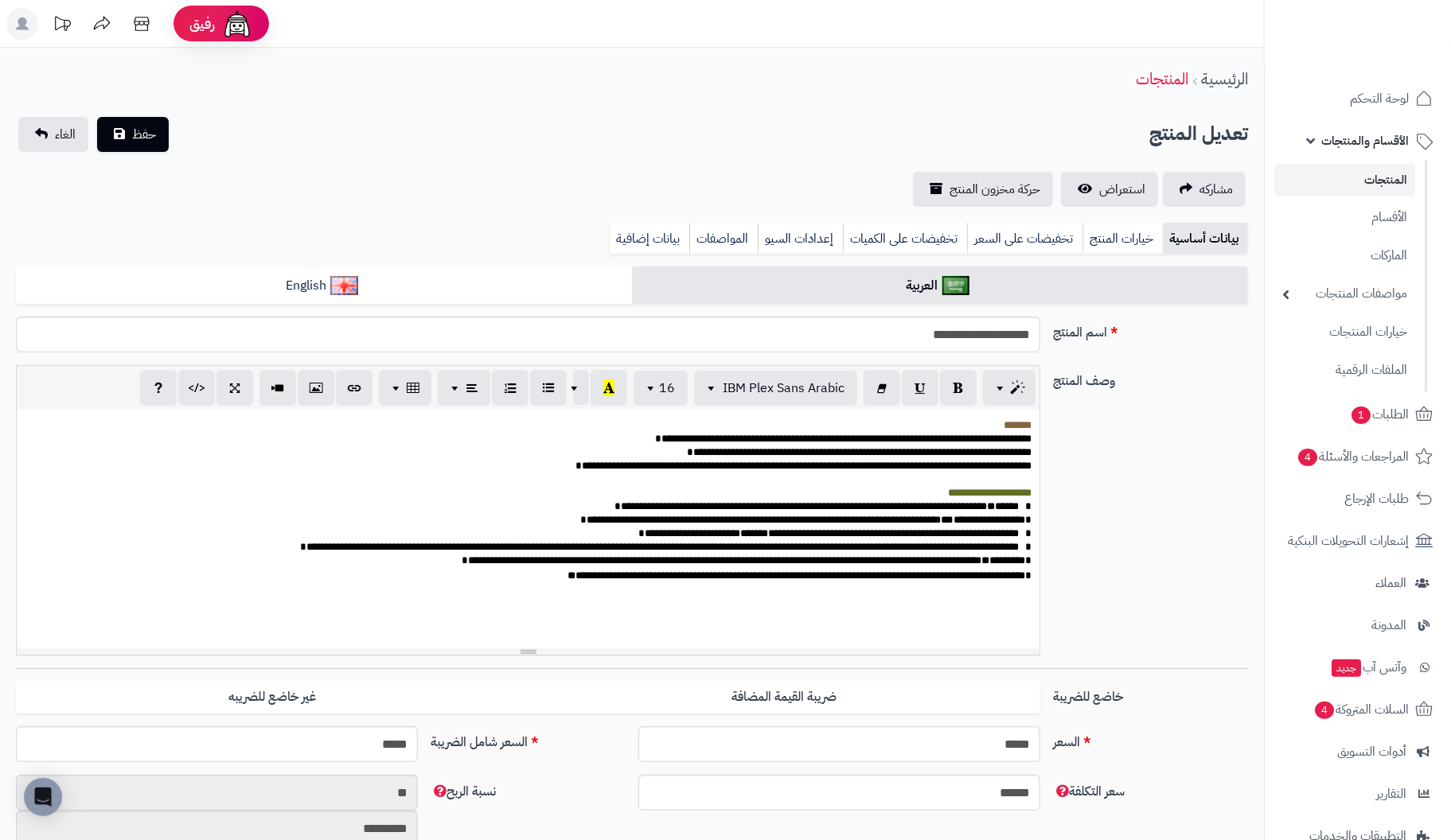
scroll to position [245, 0]
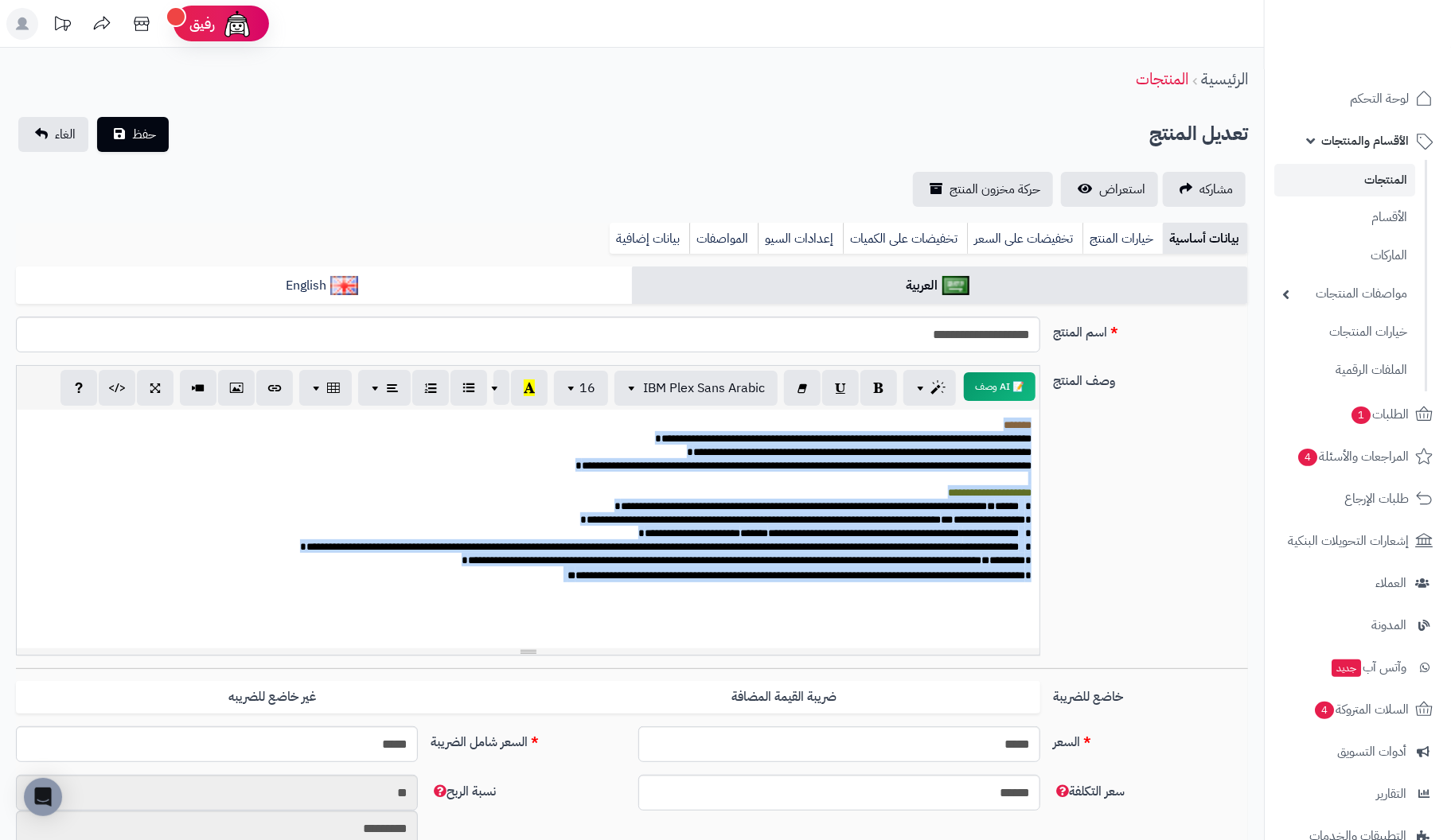
drag, startPoint x: 492, startPoint y: 645, endPoint x: 1047, endPoint y: 394, distance: 609.4
click at [1047, 394] on div "**********" at bounding box center [632, 516] width 1245 height 303
click at [575, 383] on span "button" at bounding box center [573, 387] width 13 height 19
click at [573, 562] on link "24" at bounding box center [572, 566] width 72 height 21
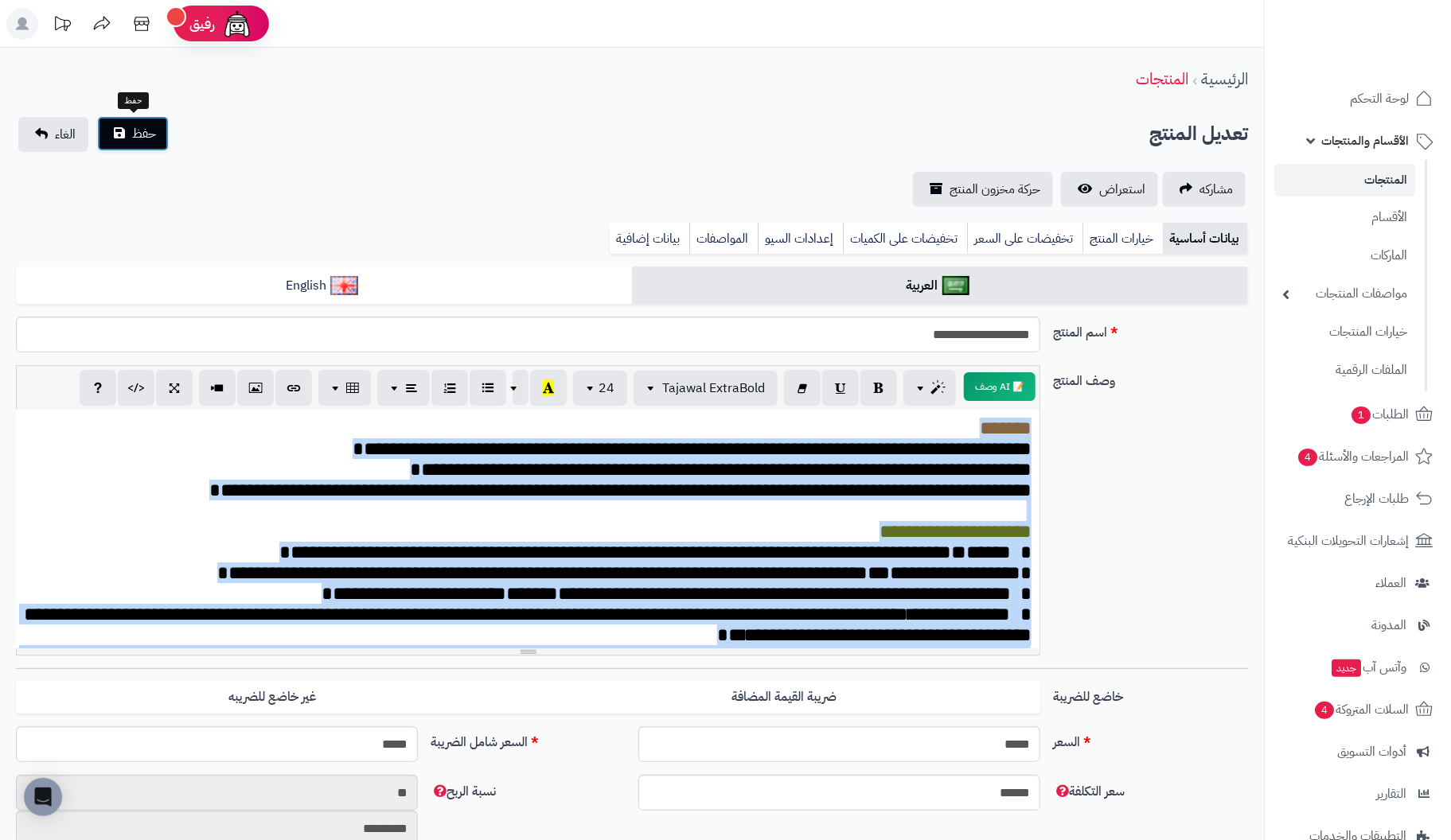
click at [138, 127] on span "حفظ" at bounding box center [144, 133] width 24 height 19
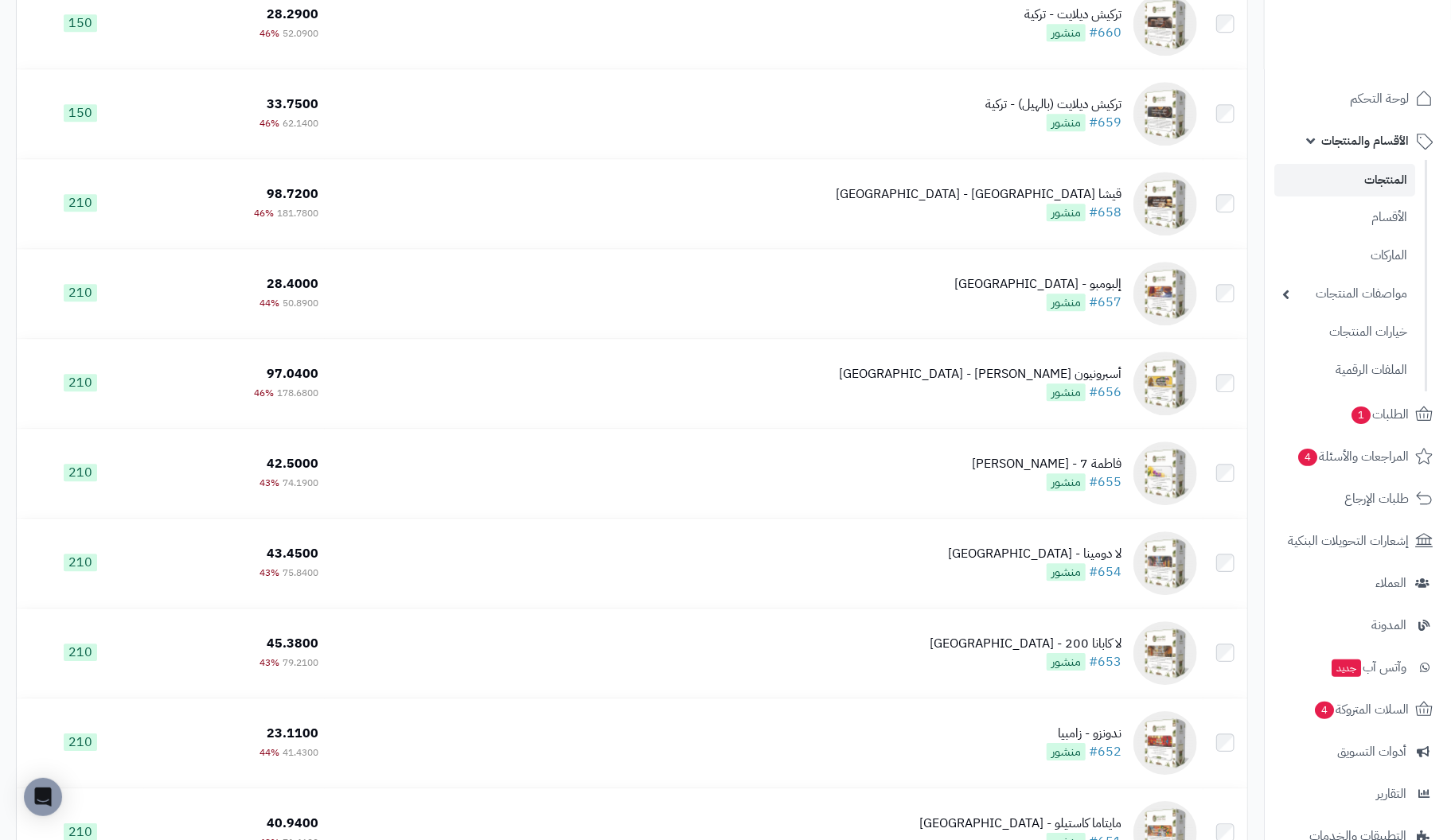
scroll to position [6047, 0]
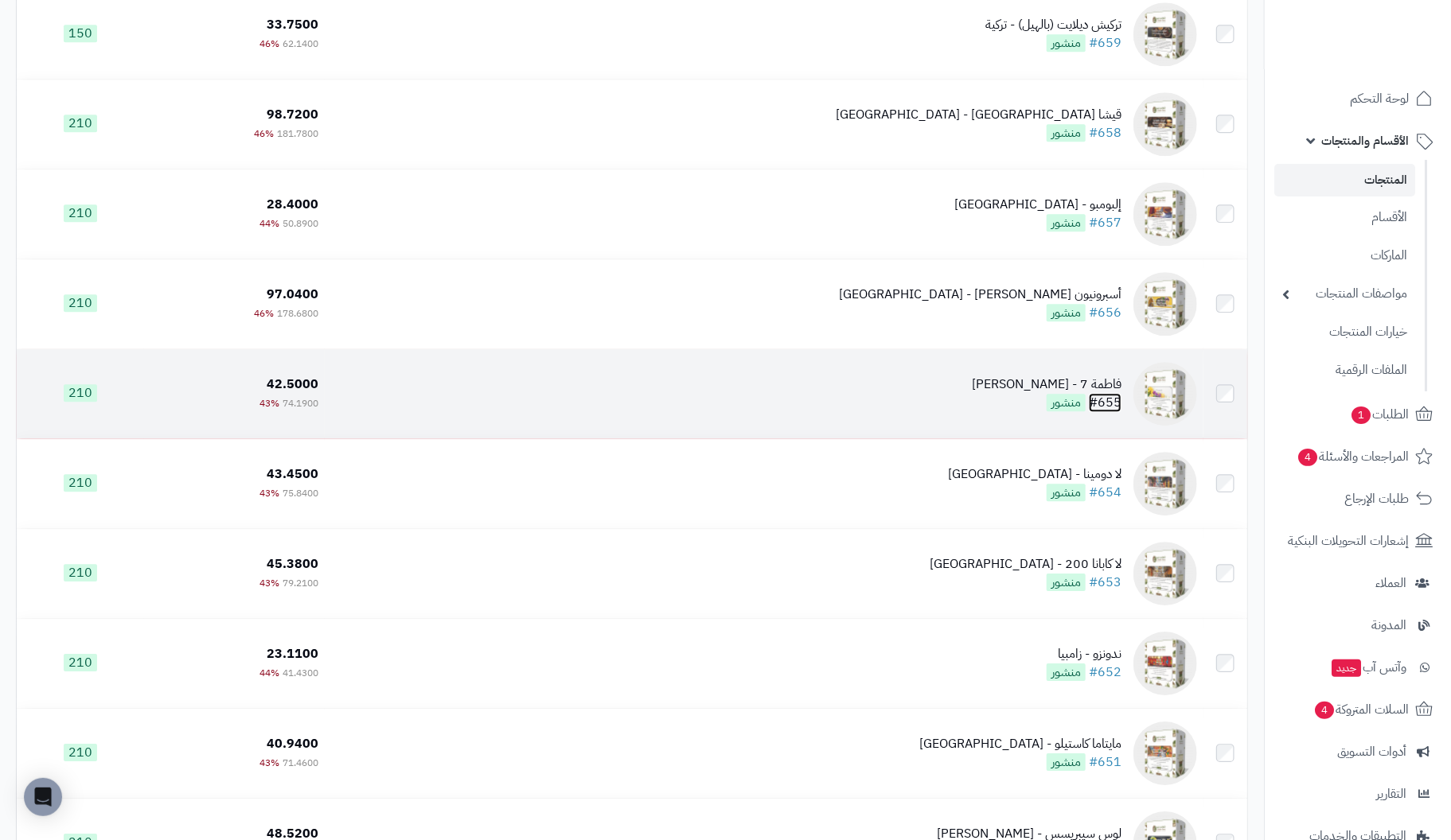
click at [1111, 400] on link "#655" at bounding box center [1105, 402] width 33 height 19
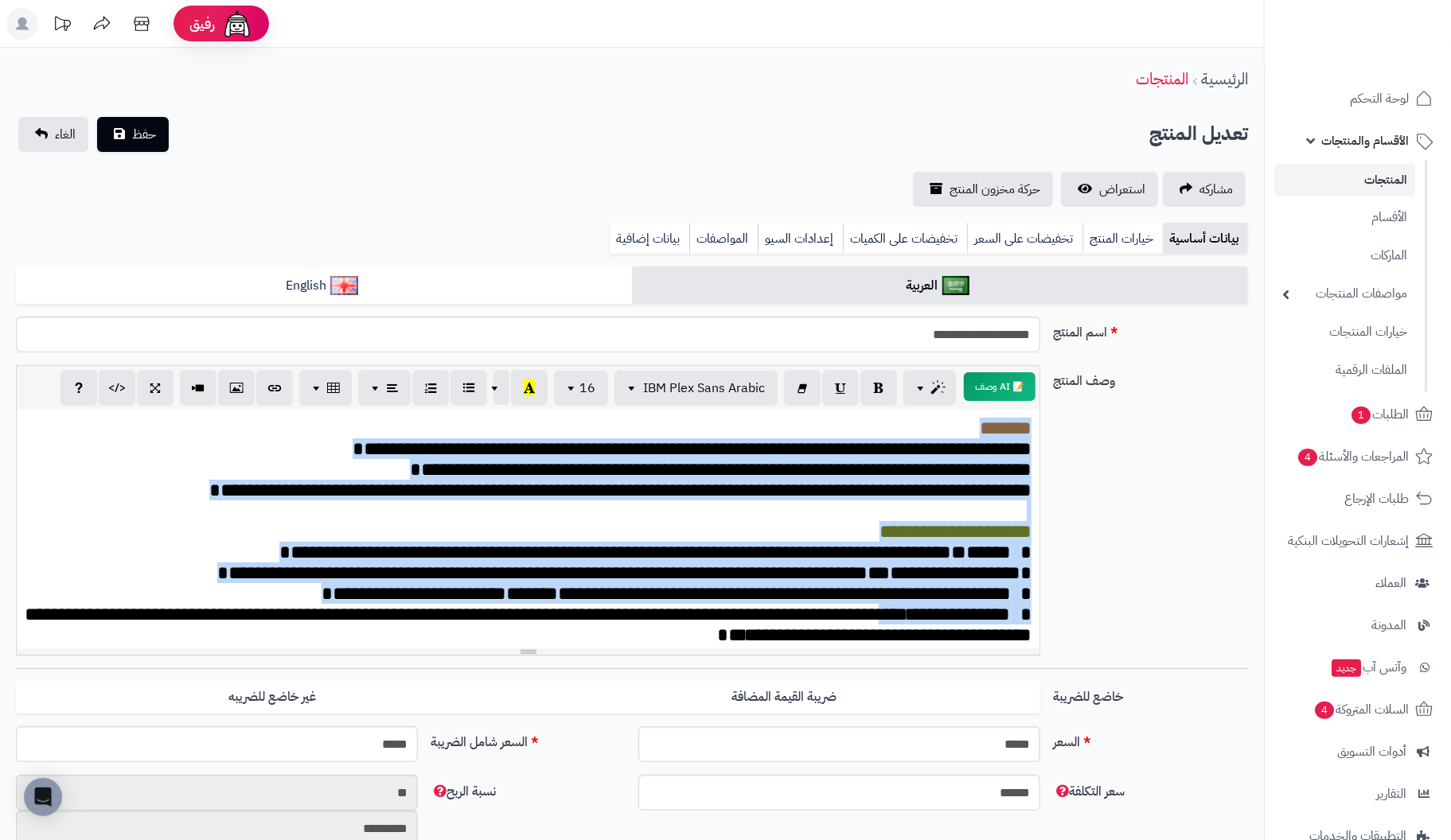
scroll to position [182, 0]
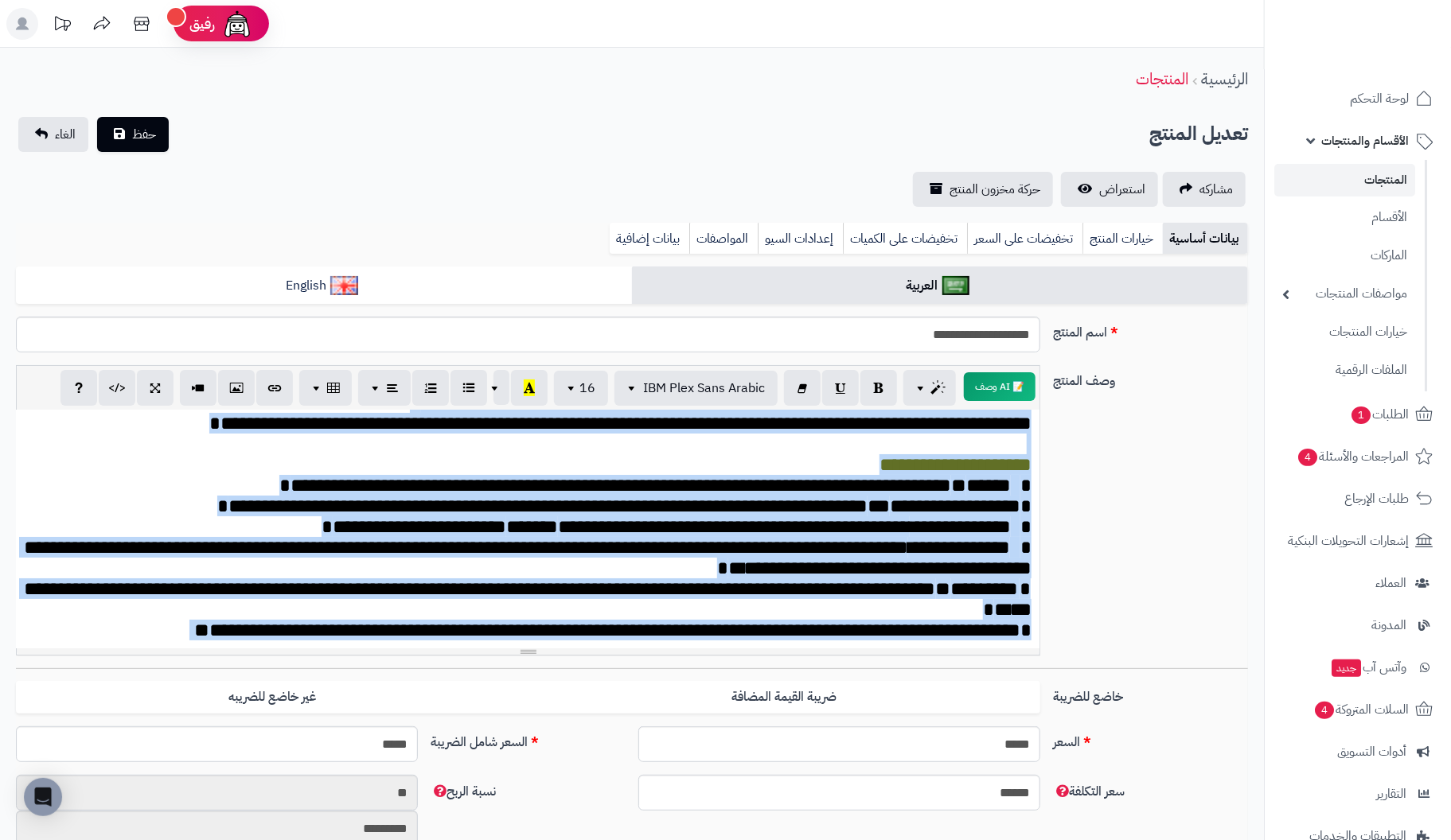
drag, startPoint x: 1033, startPoint y: 425, endPoint x: 0, endPoint y: 789, distance: 1095.0
click at [589, 389] on span "16" at bounding box center [587, 387] width 16 height 19
click at [560, 544] on link "18" at bounding box center [572, 546] width 72 height 21
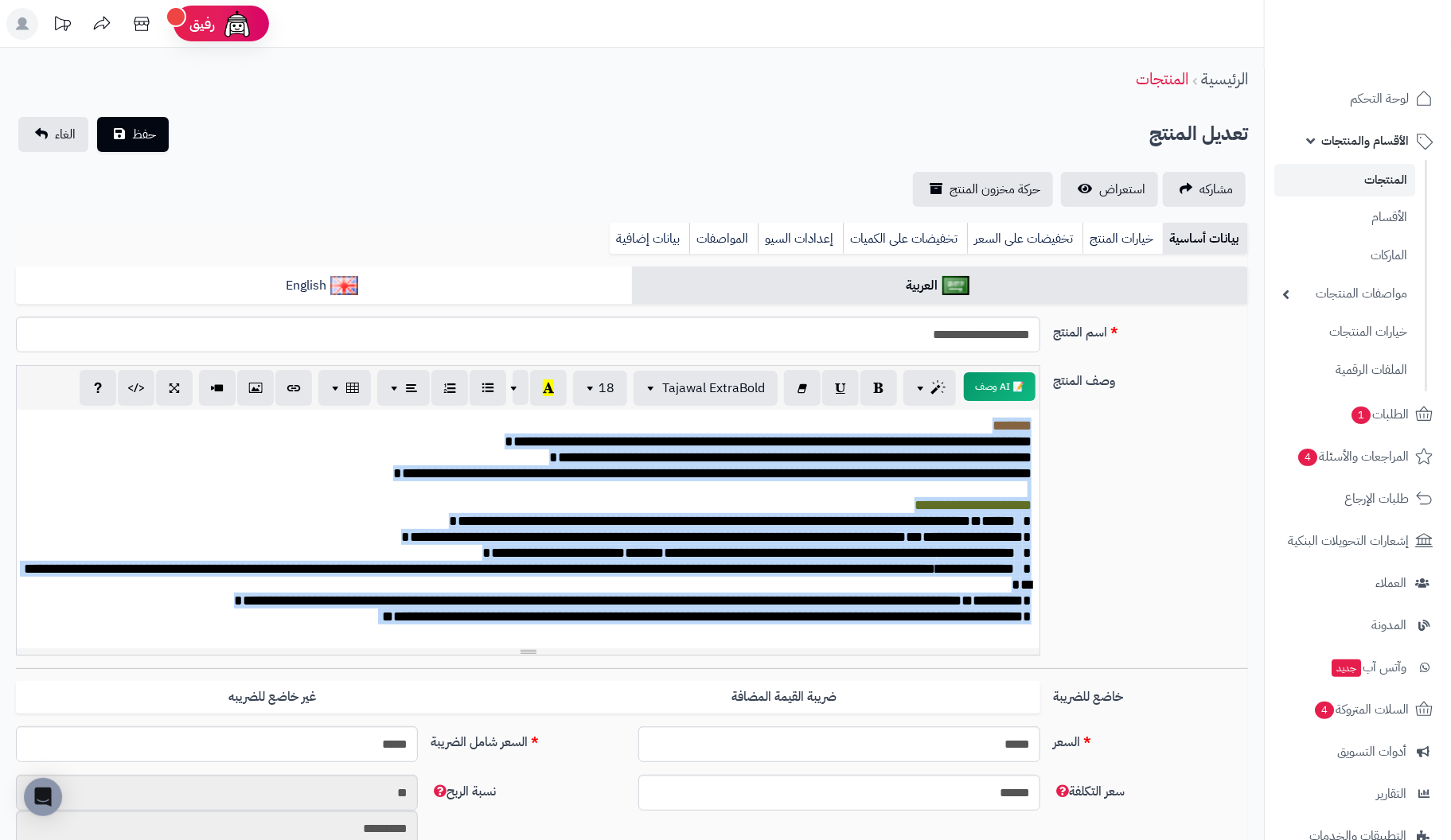
scroll to position [44, 0]
click at [596, 385] on span "button" at bounding box center [592, 387] width 13 height 19
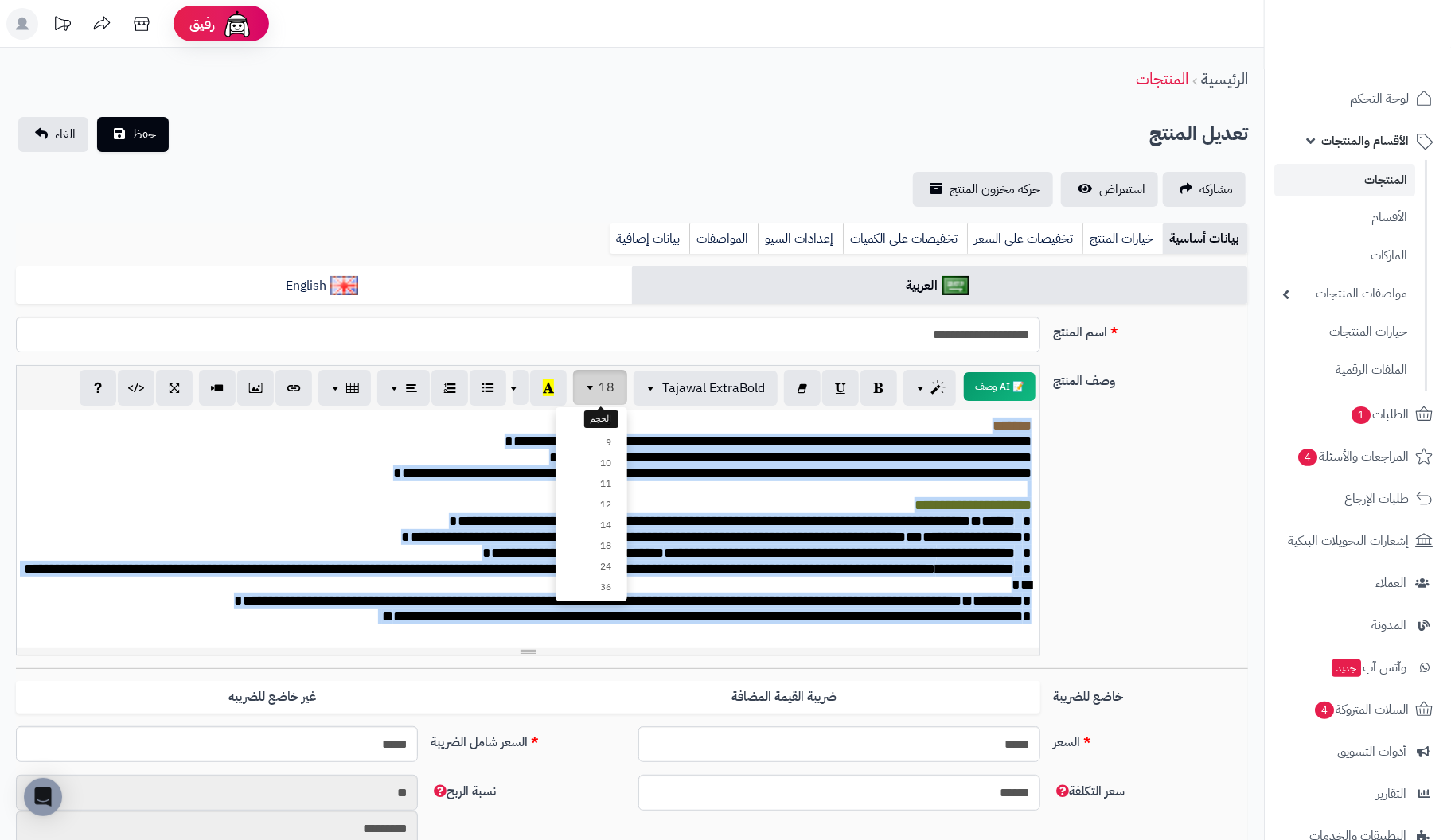
click at [596, 384] on span "button" at bounding box center [592, 387] width 13 height 19
click at [715, 389] on span "Tajawal ExtraBold" at bounding box center [713, 387] width 103 height 19
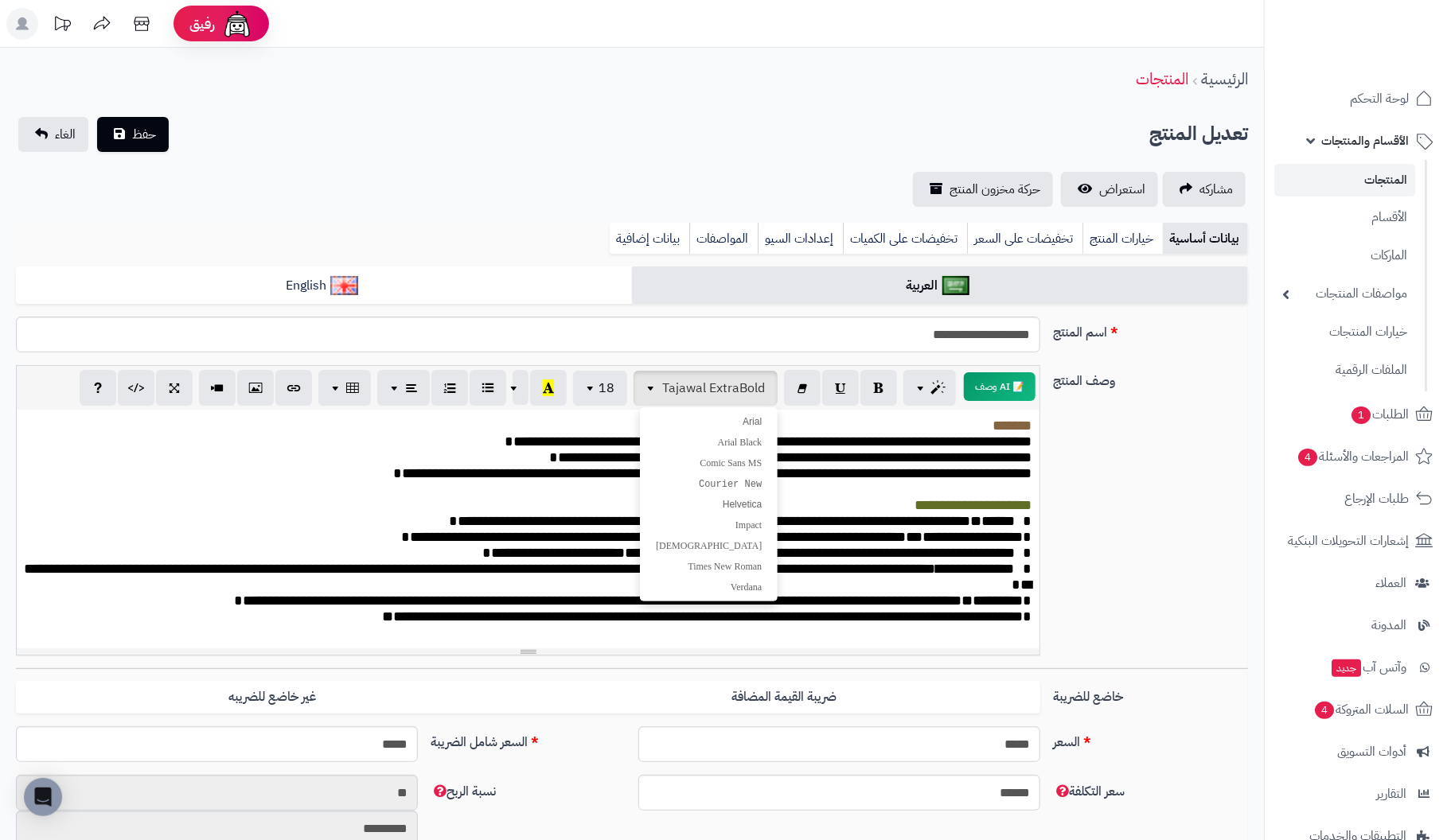
click at [36, 392] on div "📝 AI وصف p blockquote pre h1 h2 h3 h4 h5 h6 Tajawal ExtraBold Arial Arial Black…" at bounding box center [528, 388] width 1023 height 44
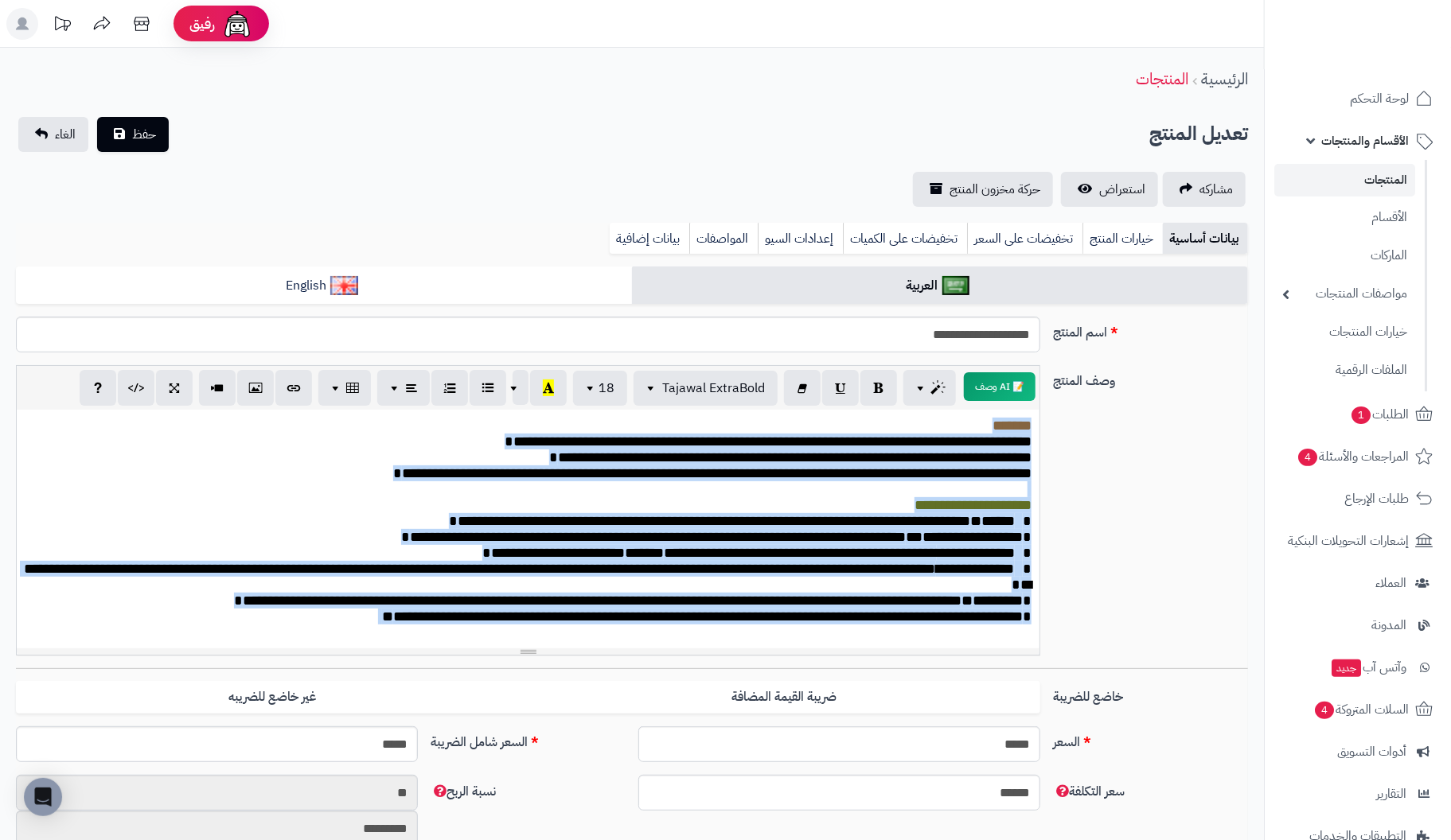
drag, startPoint x: 1037, startPoint y: 423, endPoint x: 33, endPoint y: 755, distance: 1057.9
click at [600, 390] on span "18" at bounding box center [606, 387] width 16 height 19
click at [583, 543] on link "18" at bounding box center [591, 546] width 72 height 21
click at [831, 588] on p "**********" at bounding box center [528, 577] width 1008 height 32
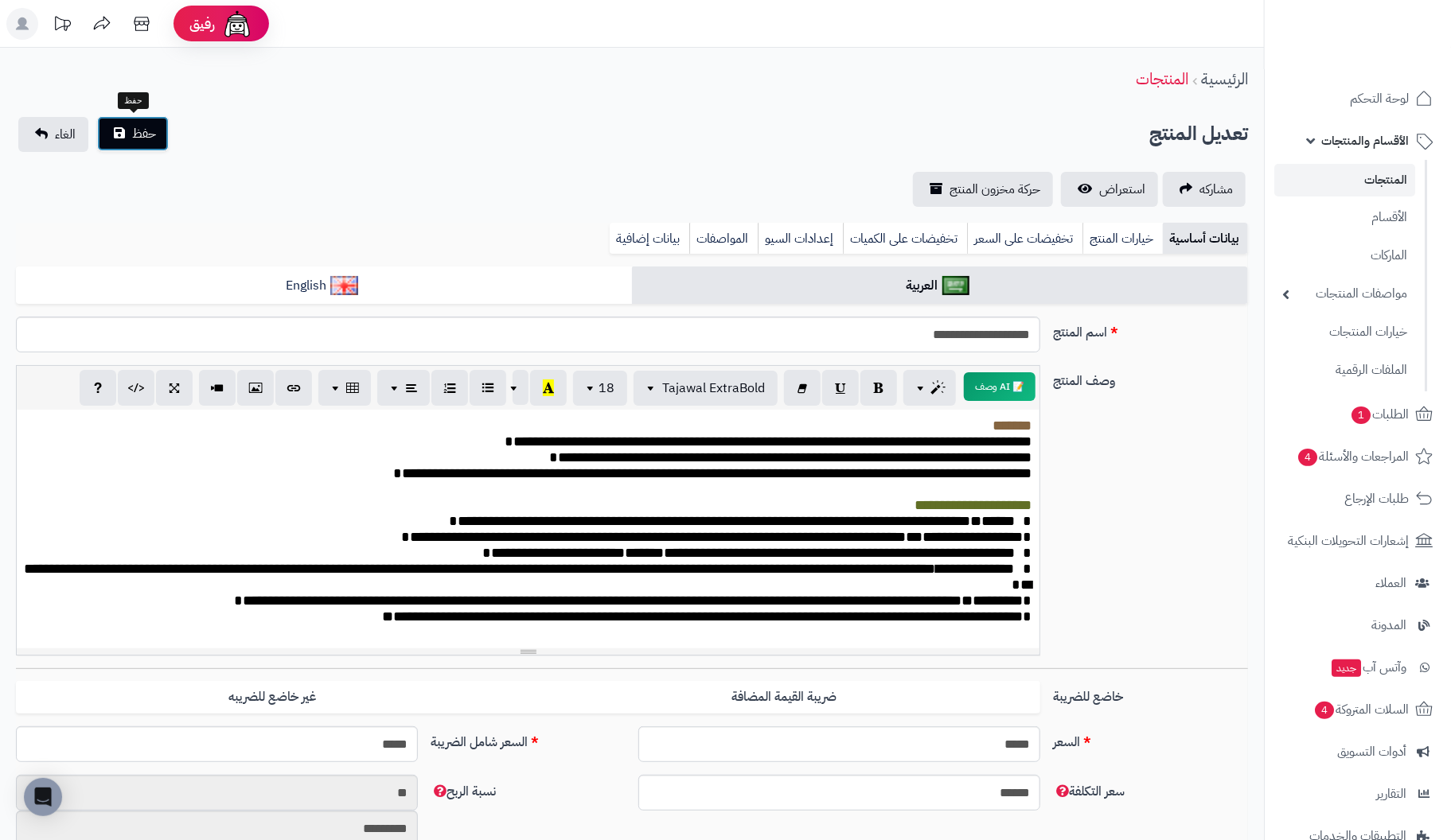
click at [139, 134] on span "حفظ" at bounding box center [144, 133] width 24 height 19
